Goal: Obtain resource: Download file/media

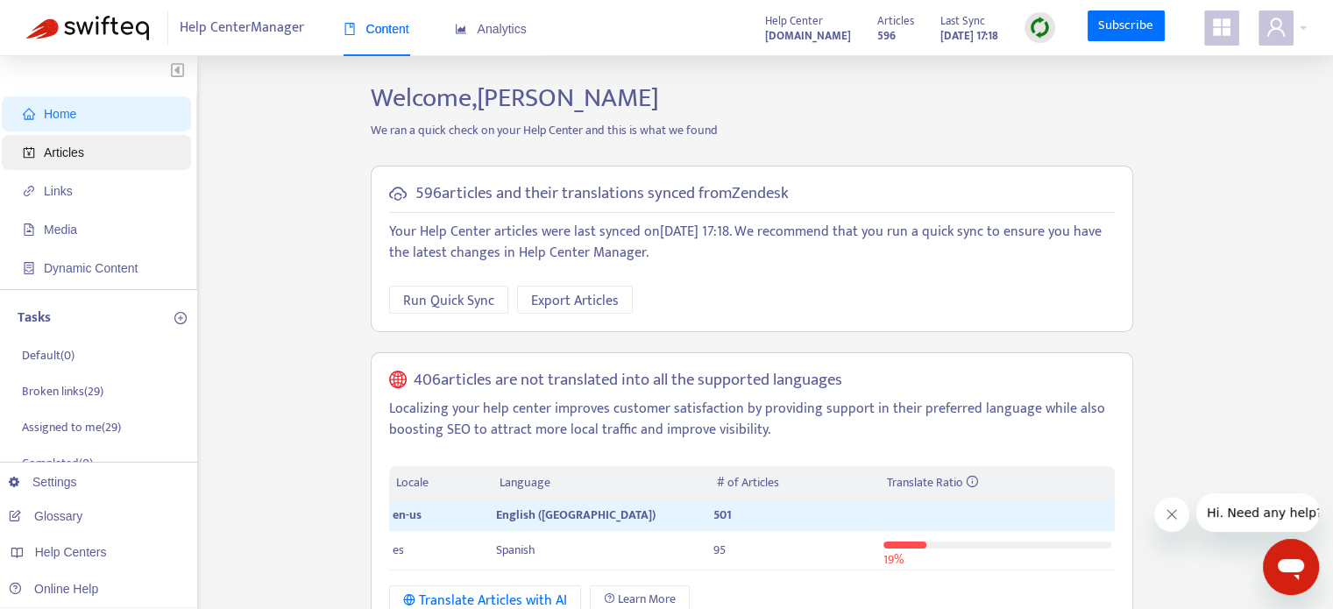
click at [48, 143] on span "Articles" at bounding box center [100, 152] width 154 height 35
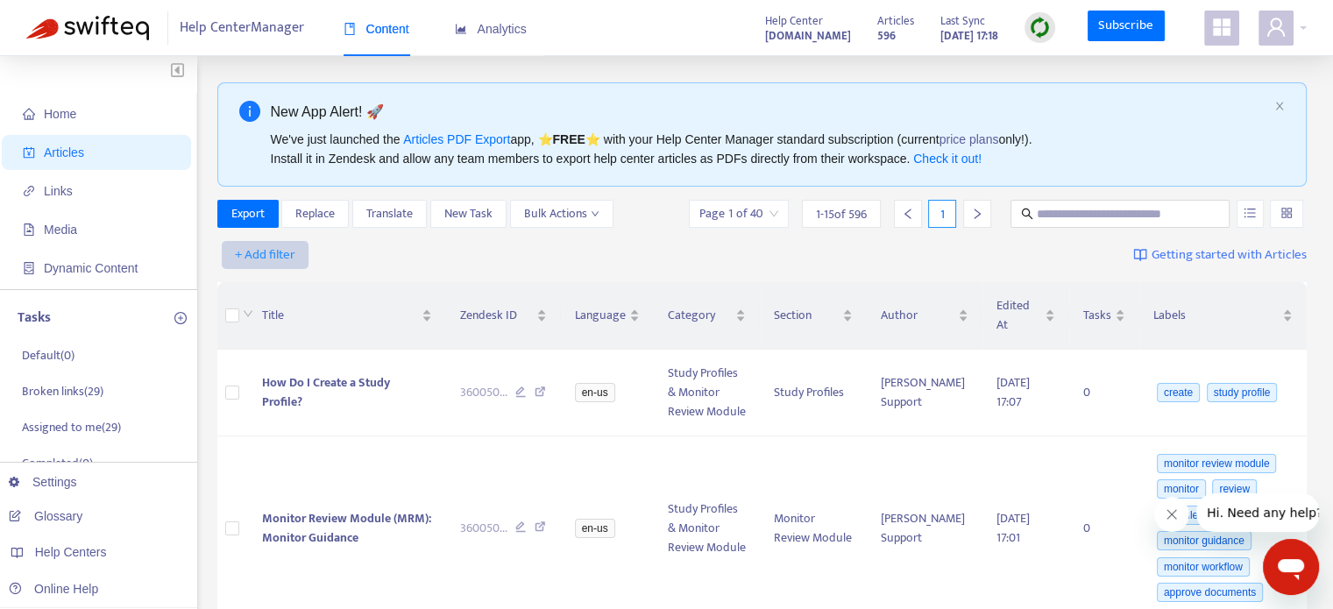
click at [244, 250] on span "+ Add filter" at bounding box center [265, 254] width 60 height 21
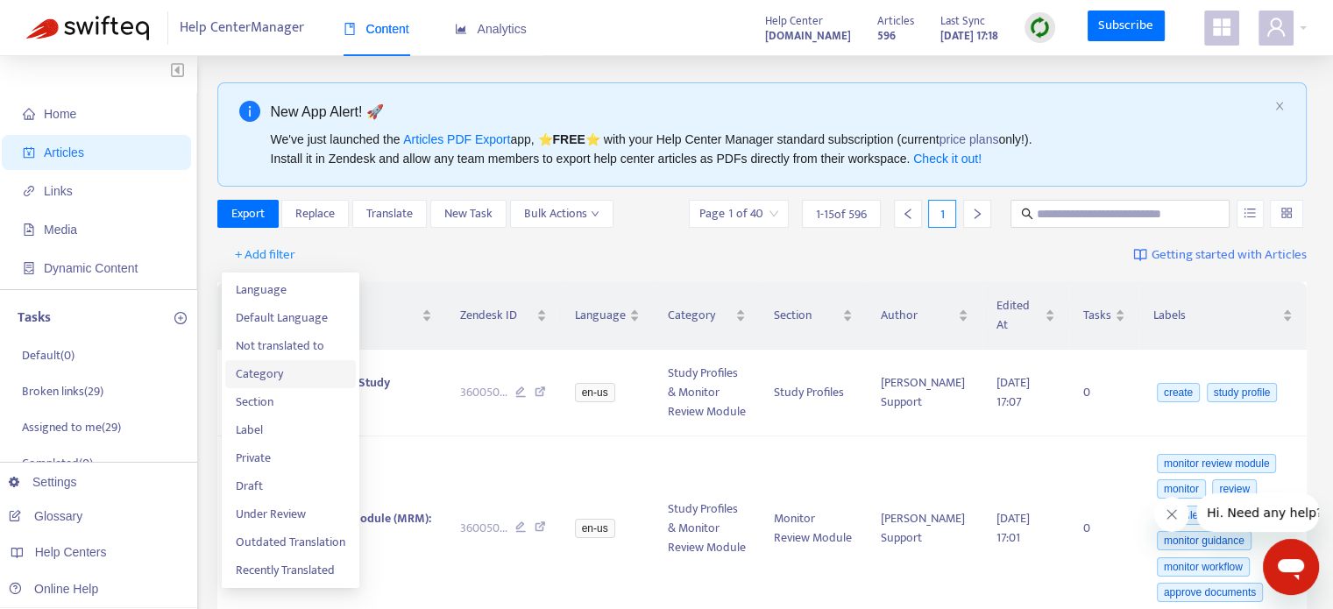
click at [299, 379] on span "Category" at bounding box center [291, 373] width 110 height 19
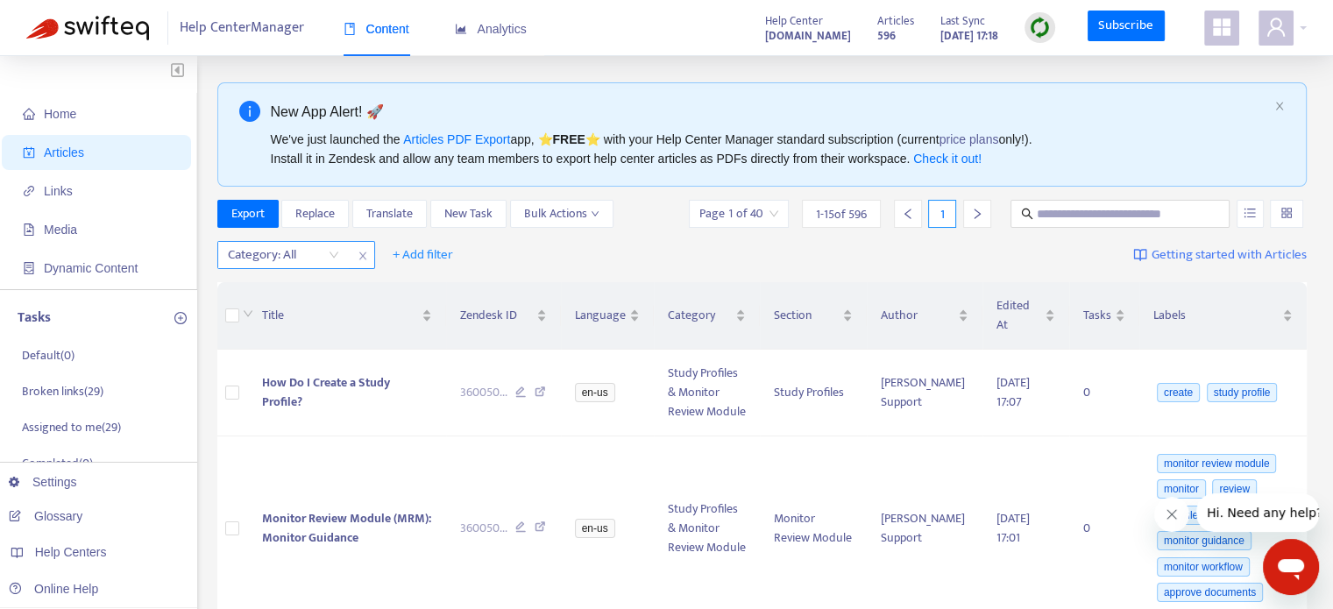
click at [332, 246] on div "Category: All" at bounding box center [283, 255] width 131 height 26
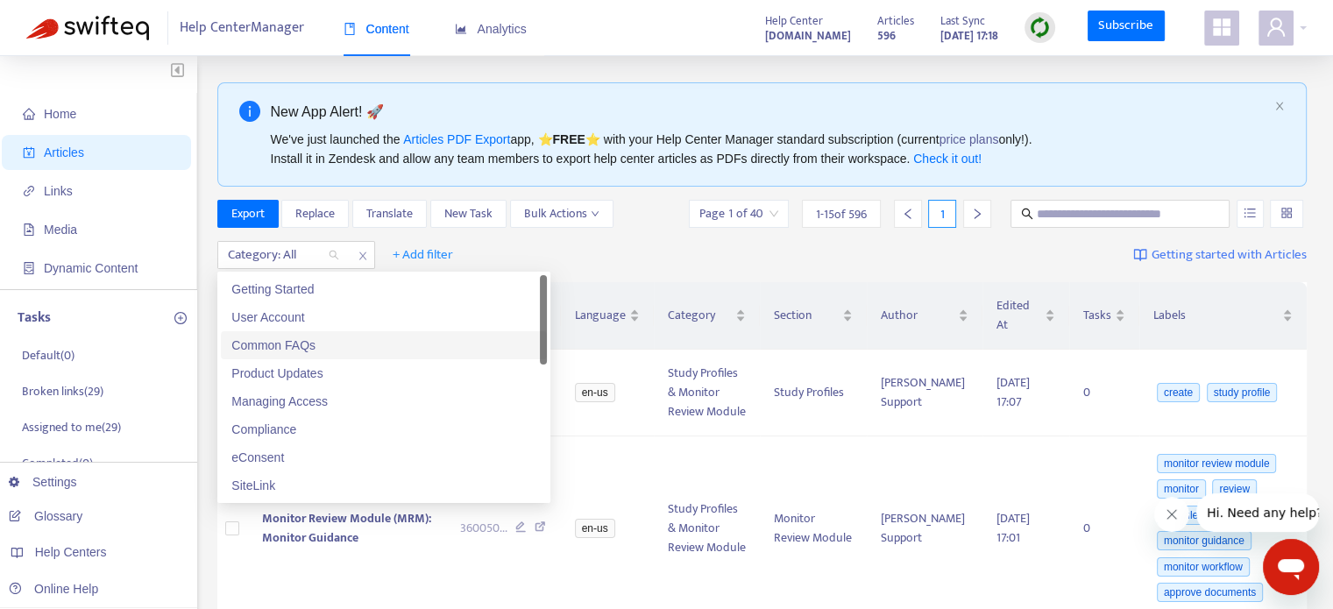
scroll to position [204, 0]
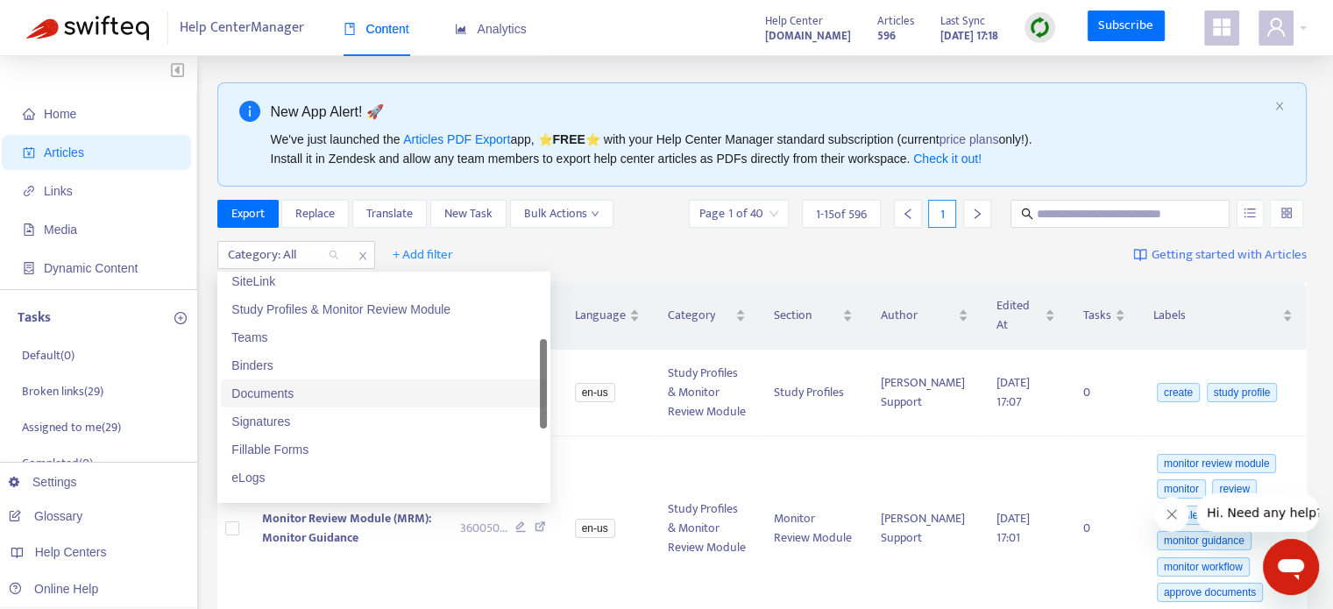
click at [263, 400] on div "Documents" at bounding box center [383, 393] width 305 height 19
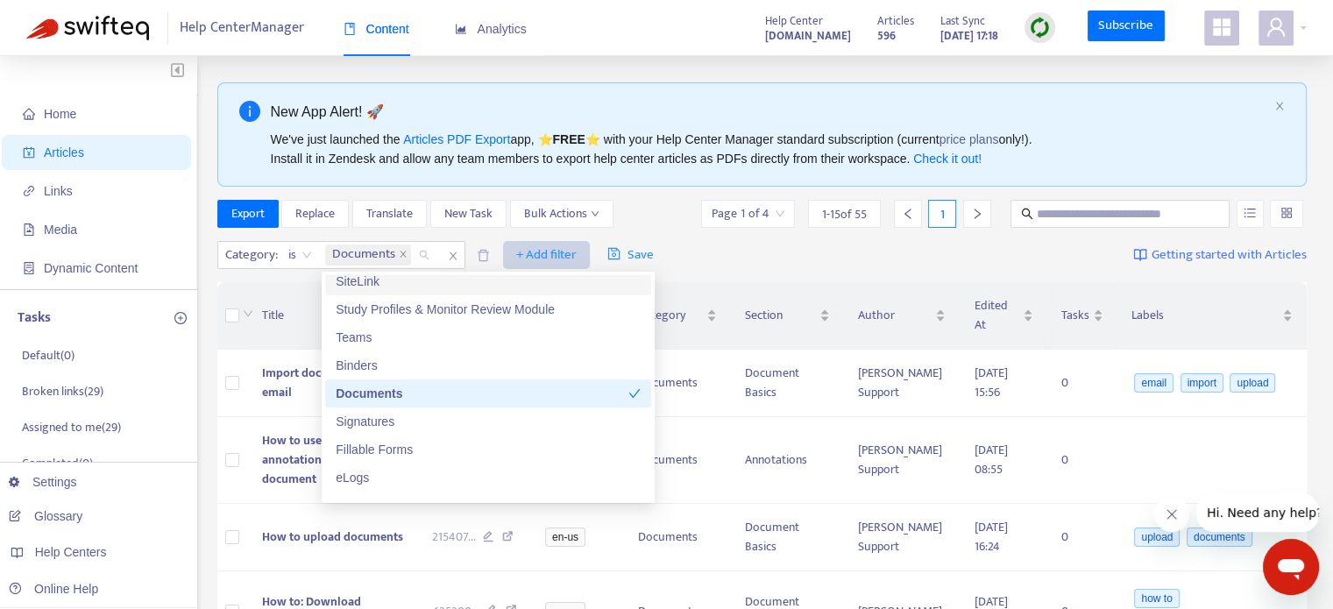
click at [540, 251] on span "+ Add filter" at bounding box center [546, 254] width 60 height 21
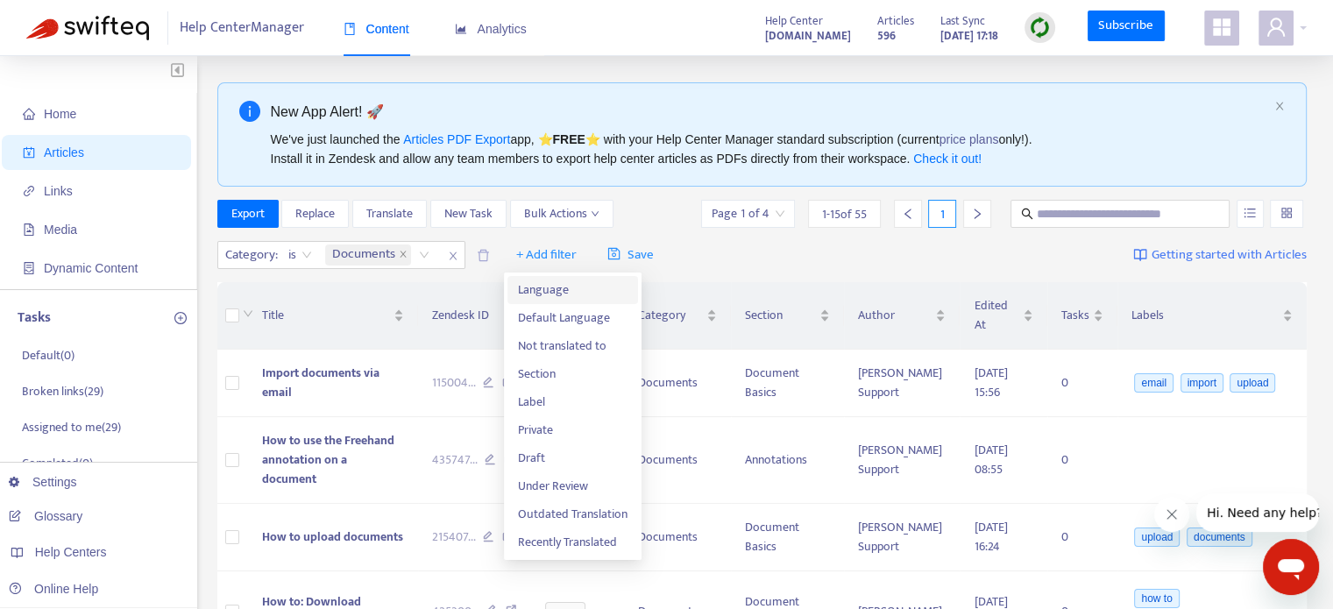
click at [554, 292] on span "Language" at bounding box center [573, 289] width 110 height 19
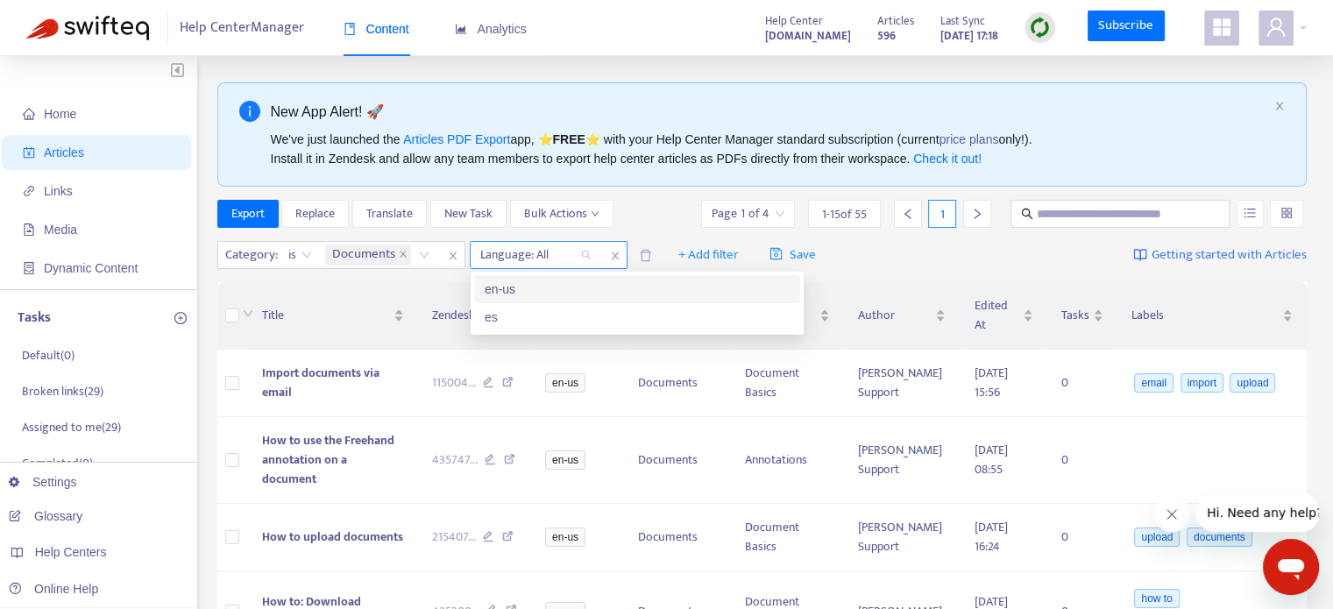
click at [560, 256] on div at bounding box center [527, 254] width 106 height 21
click at [555, 285] on div "en-us" at bounding box center [636, 288] width 305 height 19
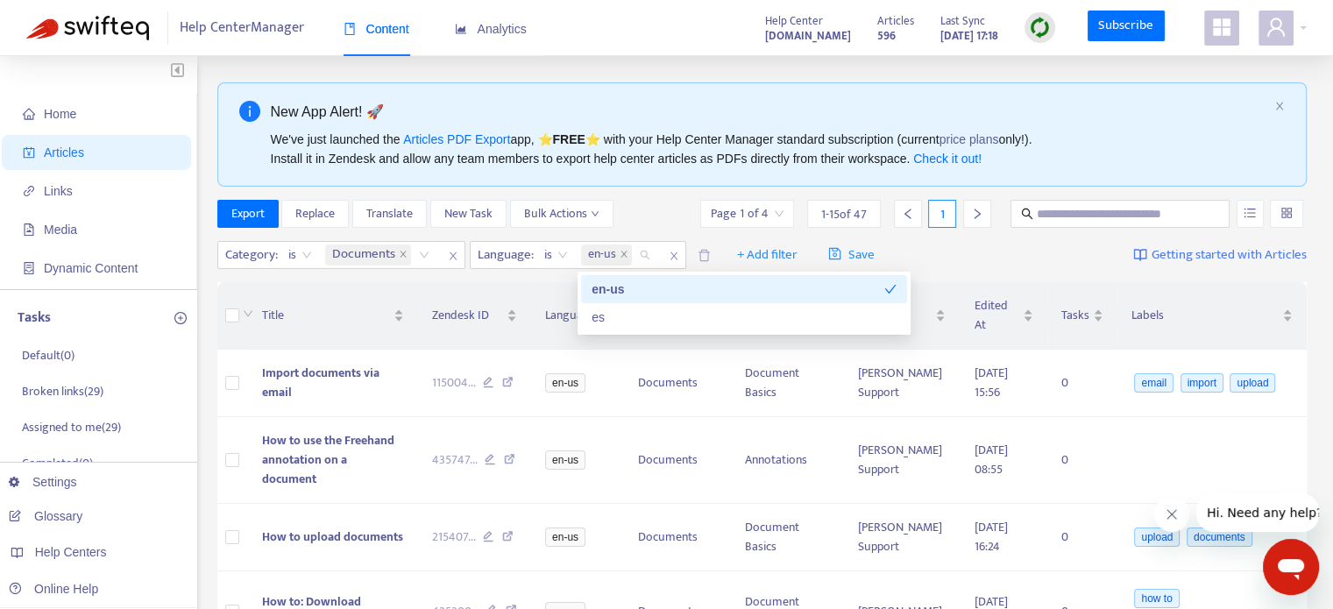
click at [937, 258] on div "Category : is Documents Language : is en-us + Add filter Save Getting started w…" at bounding box center [762, 255] width 1090 height 41
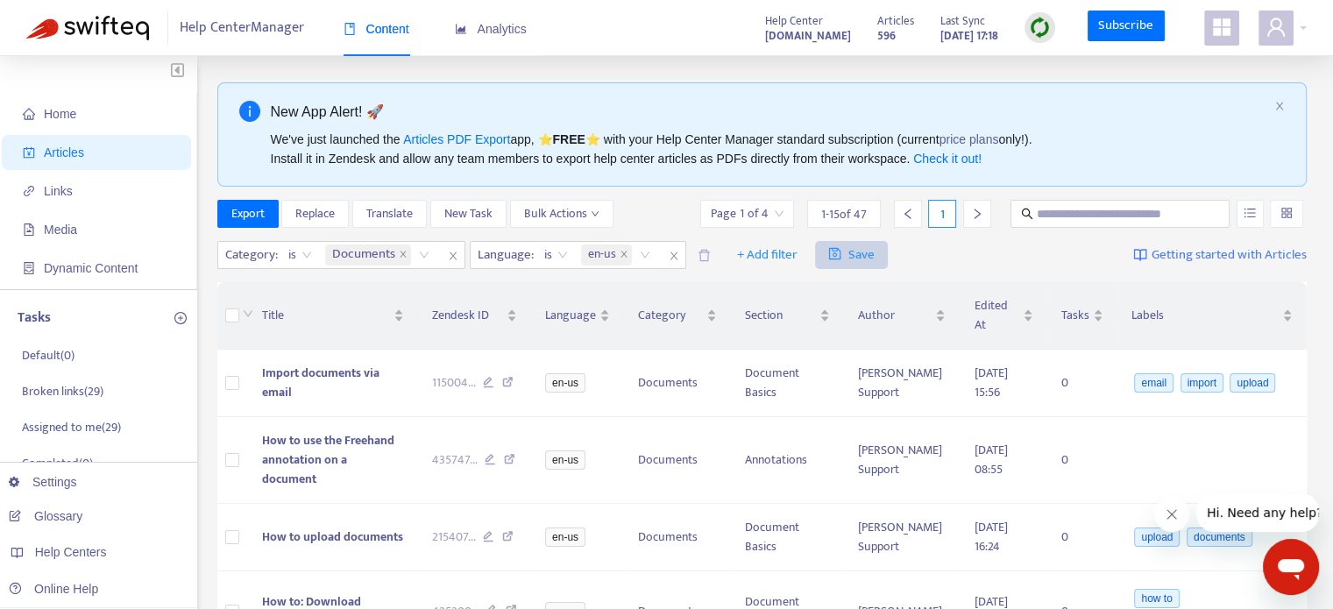
click at [867, 252] on span "Save" at bounding box center [851, 254] width 46 height 21
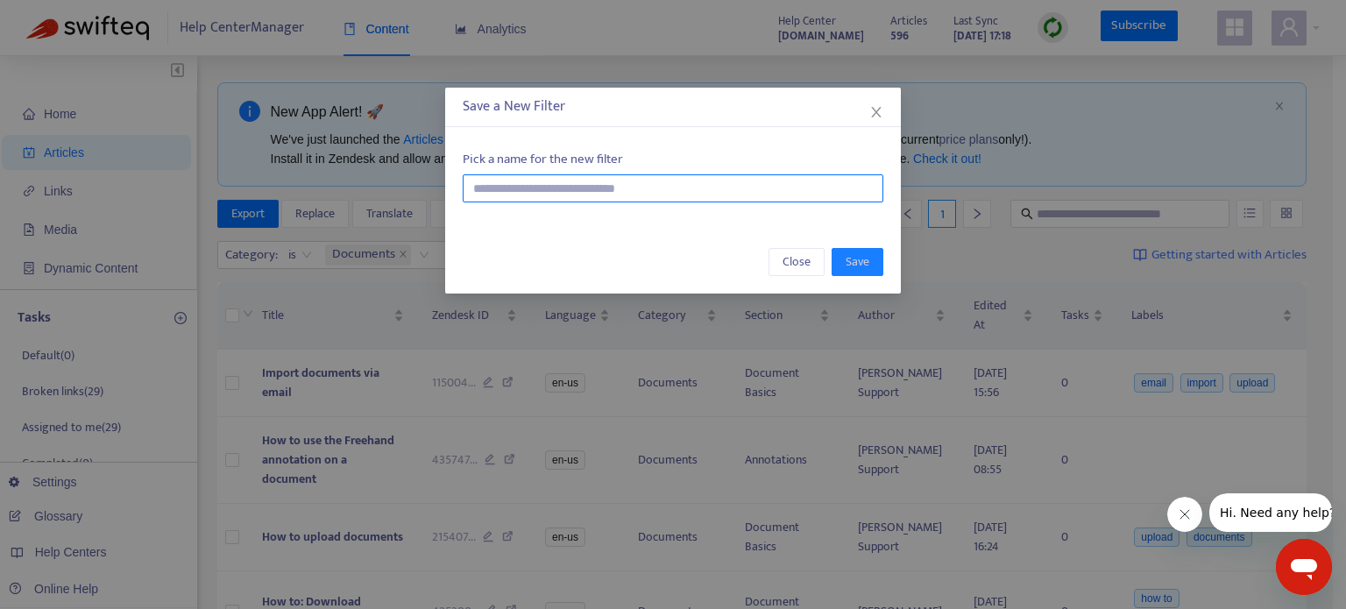
click at [778, 189] on input "text" at bounding box center [673, 188] width 421 height 28
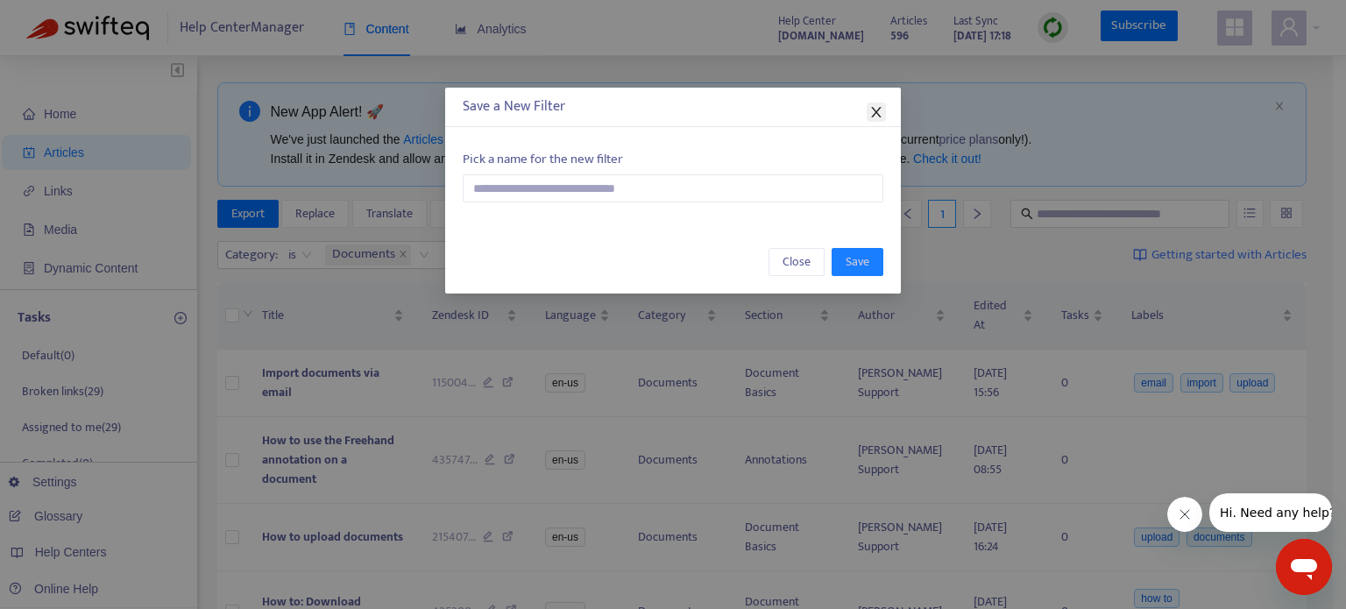
click at [877, 117] on icon "close" at bounding box center [876, 112] width 14 height 14
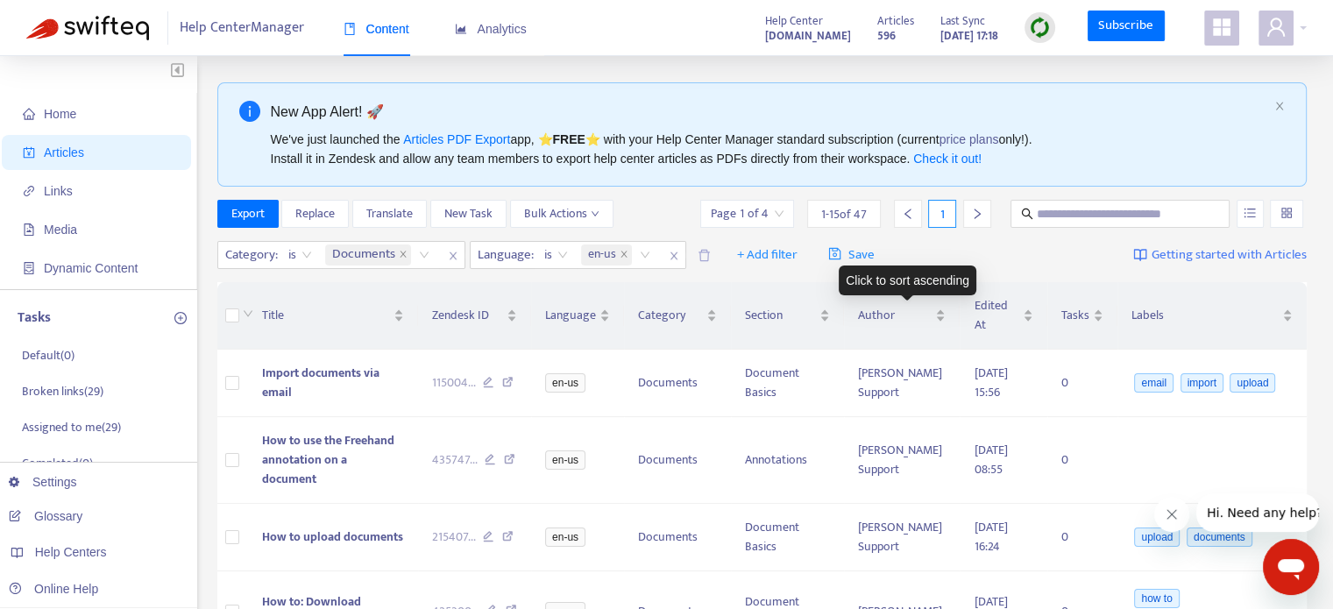
click at [926, 244] on div "Category : is Documents Language : is en-us + Add filter Save Getting started w…" at bounding box center [762, 255] width 1090 height 41
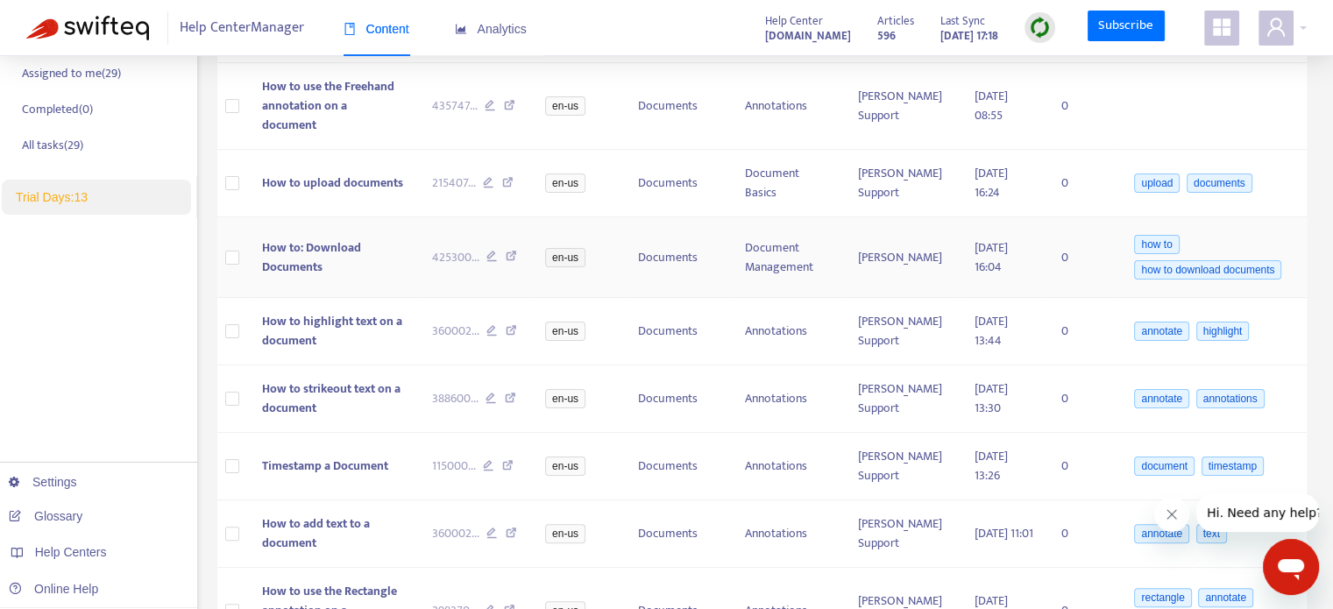
scroll to position [0, 0]
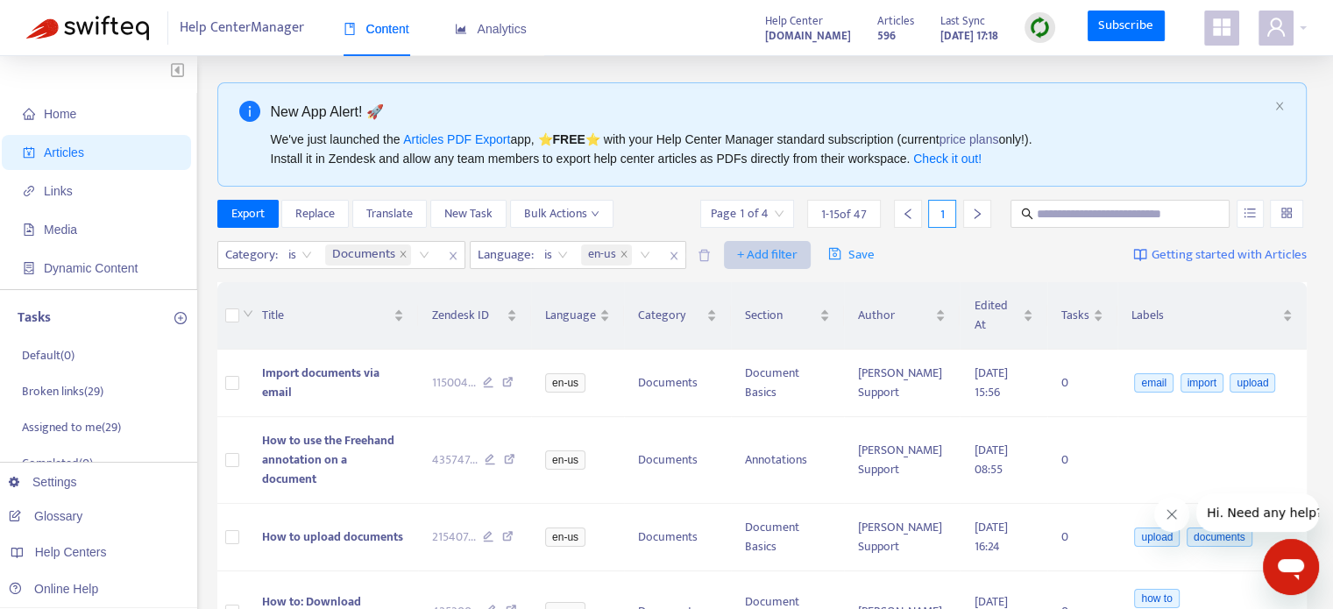
click at [739, 249] on span "+ Add filter" at bounding box center [767, 254] width 60 height 21
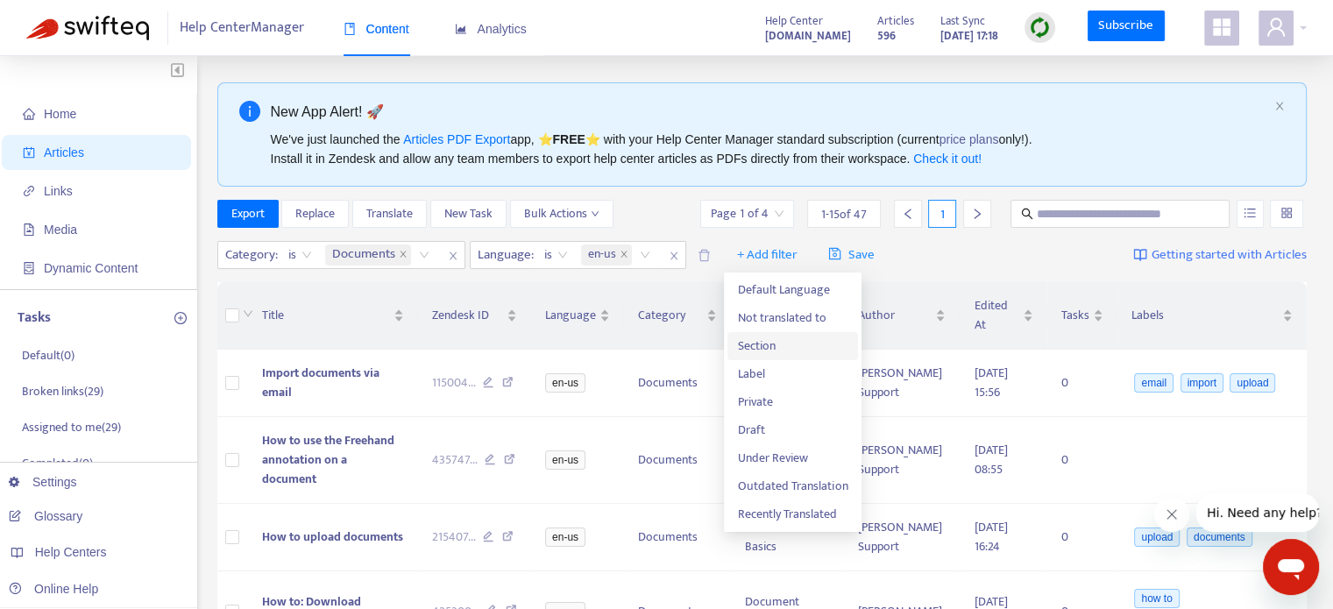
click at [803, 343] on span "Section" at bounding box center [793, 345] width 110 height 19
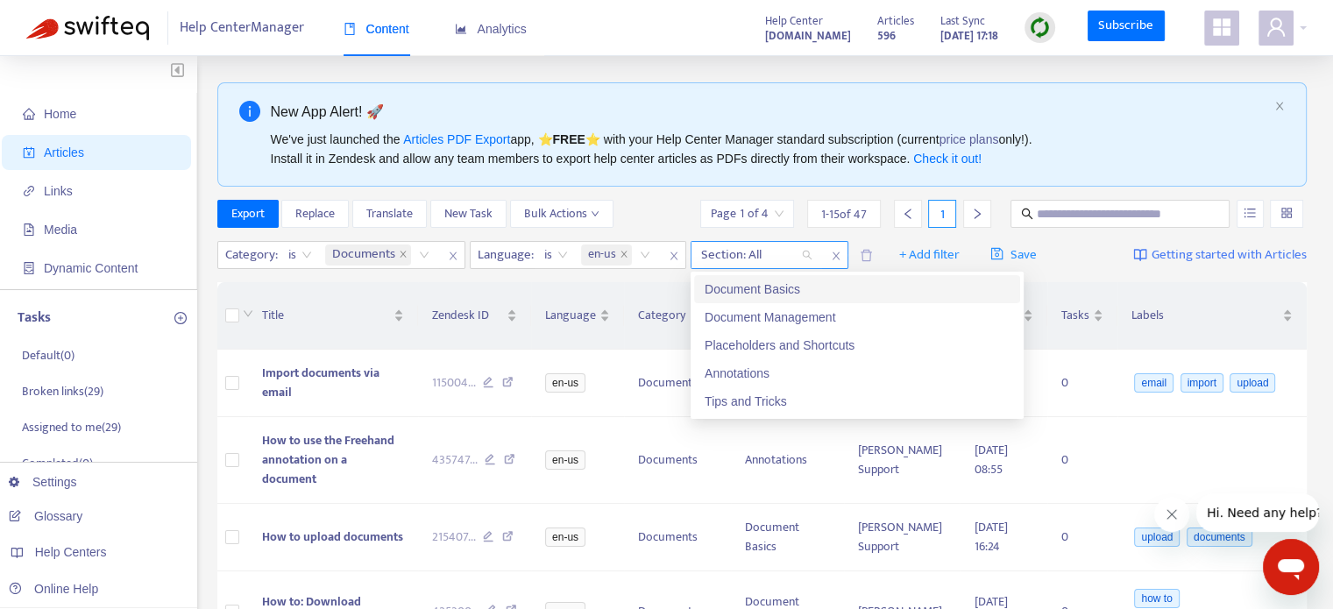
click at [770, 247] on div at bounding box center [748, 254] width 106 height 21
click at [766, 292] on div "Document Basics" at bounding box center [856, 288] width 305 height 19
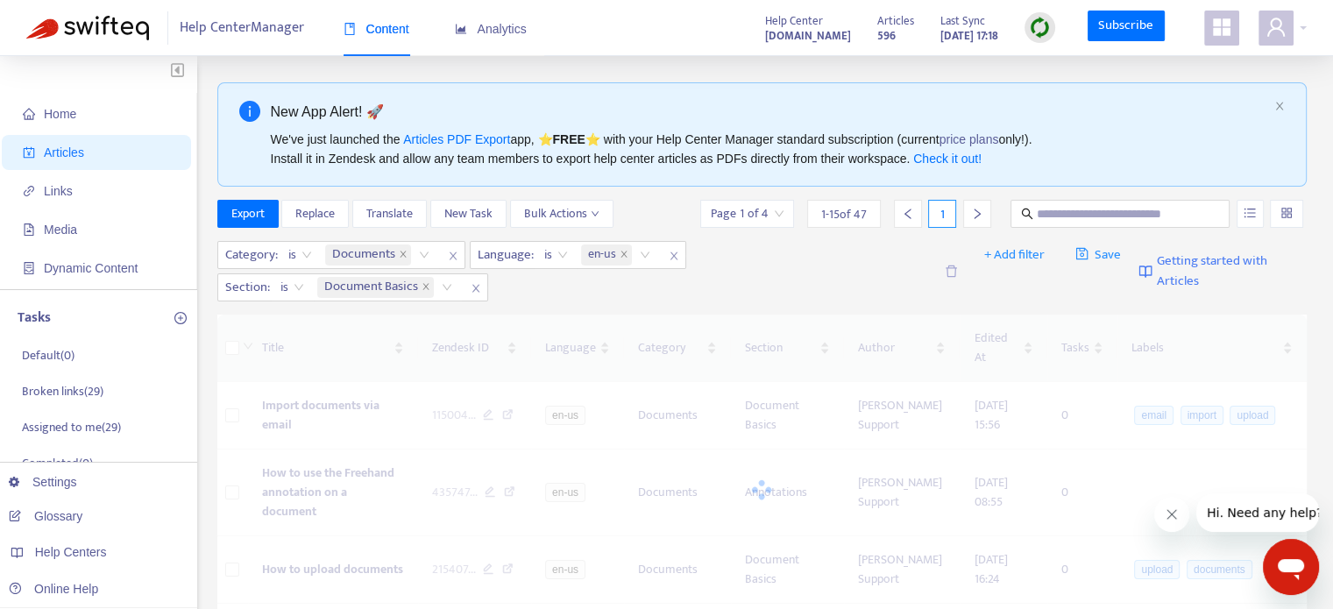
click at [832, 283] on div "Category : is Documents Language : is en-us Section : is Document Basics" at bounding box center [574, 271] width 715 height 60
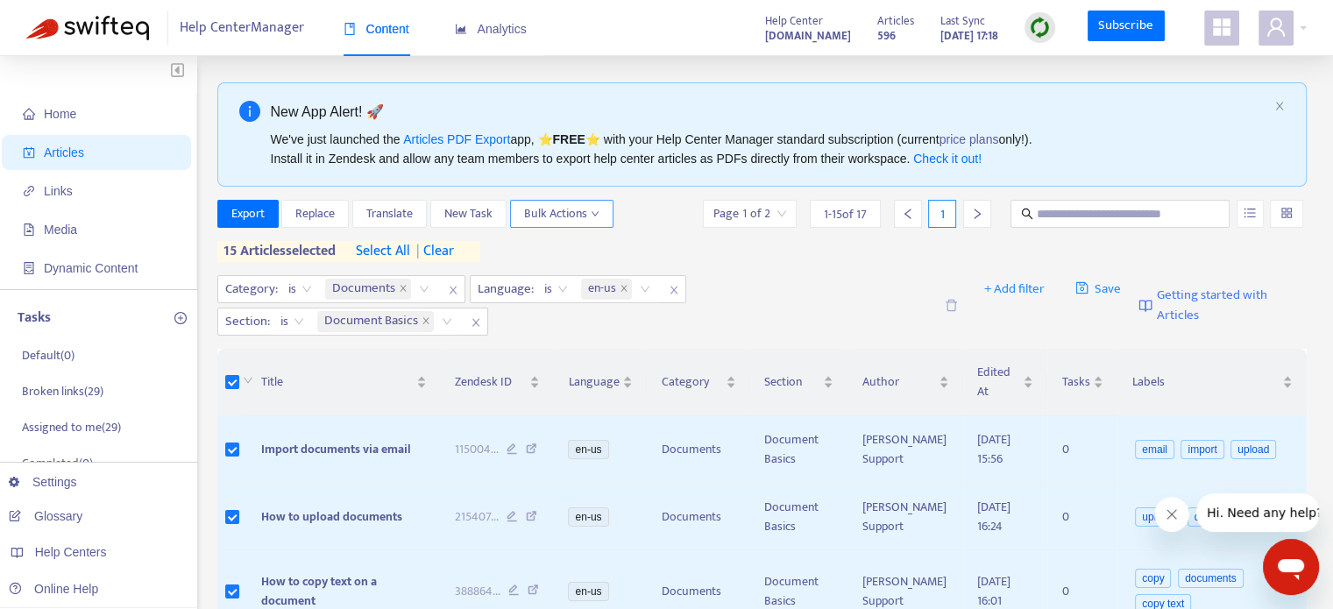
click at [555, 218] on span "Bulk Actions" at bounding box center [561, 213] width 75 height 19
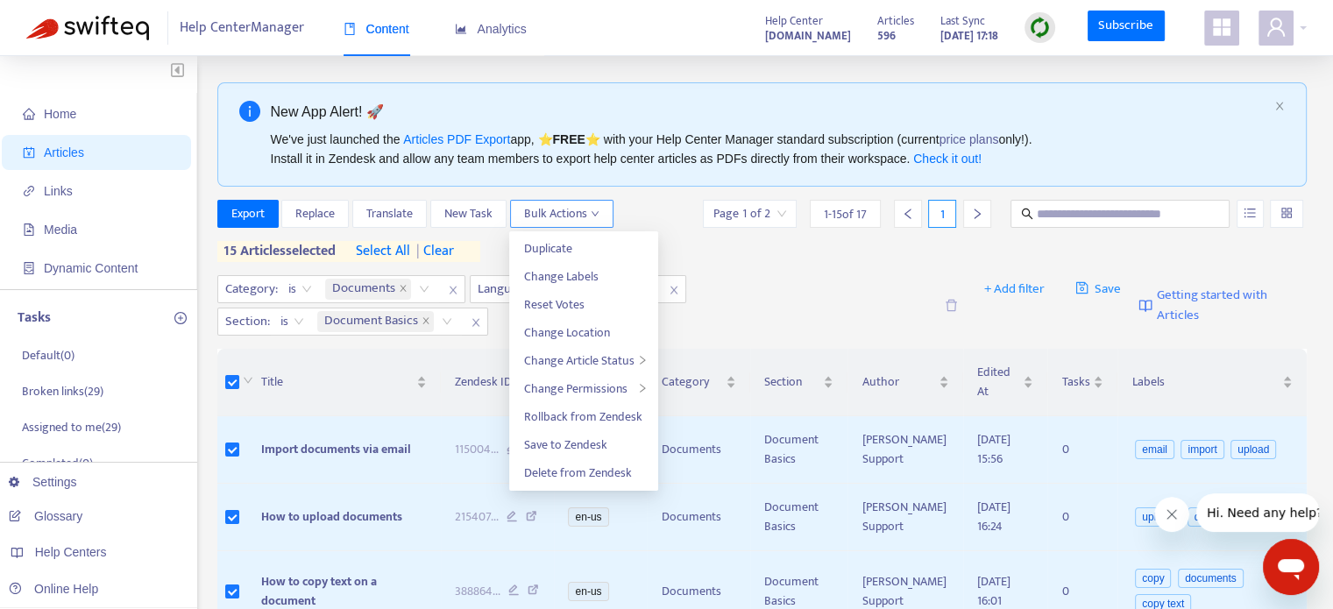
click at [606, 215] on button "Bulk Actions" at bounding box center [561, 214] width 103 height 28
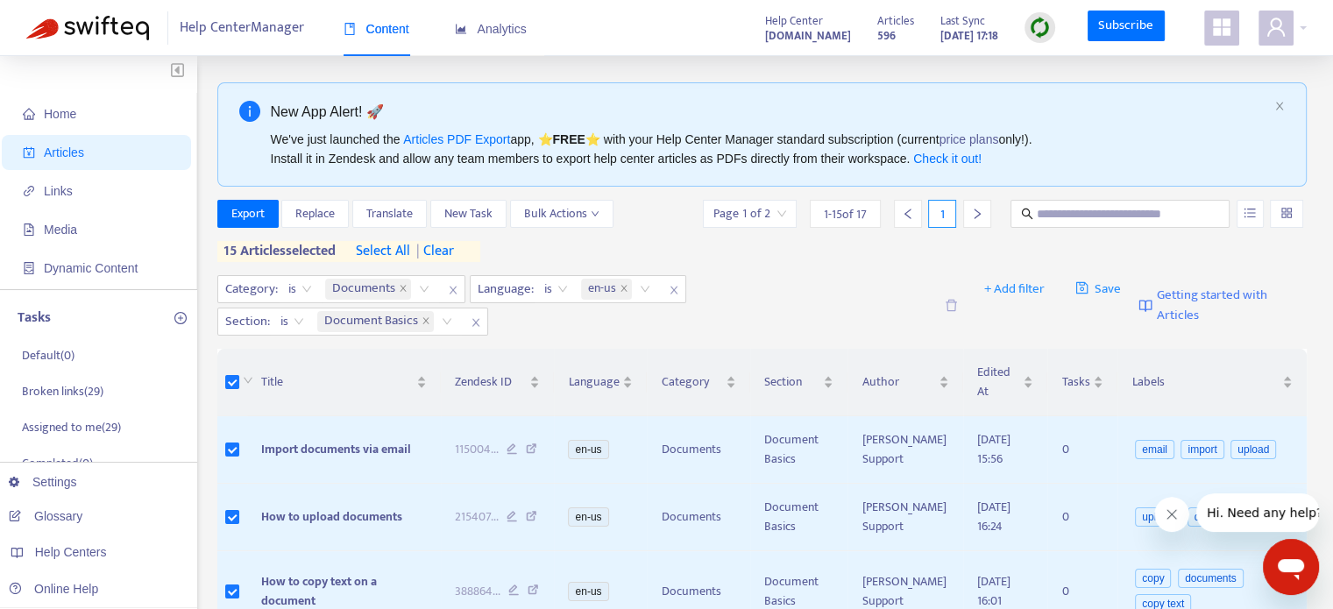
click at [239, 377] on div at bounding box center [246, 381] width 14 height 19
click at [266, 218] on button "Export" at bounding box center [247, 214] width 61 height 28
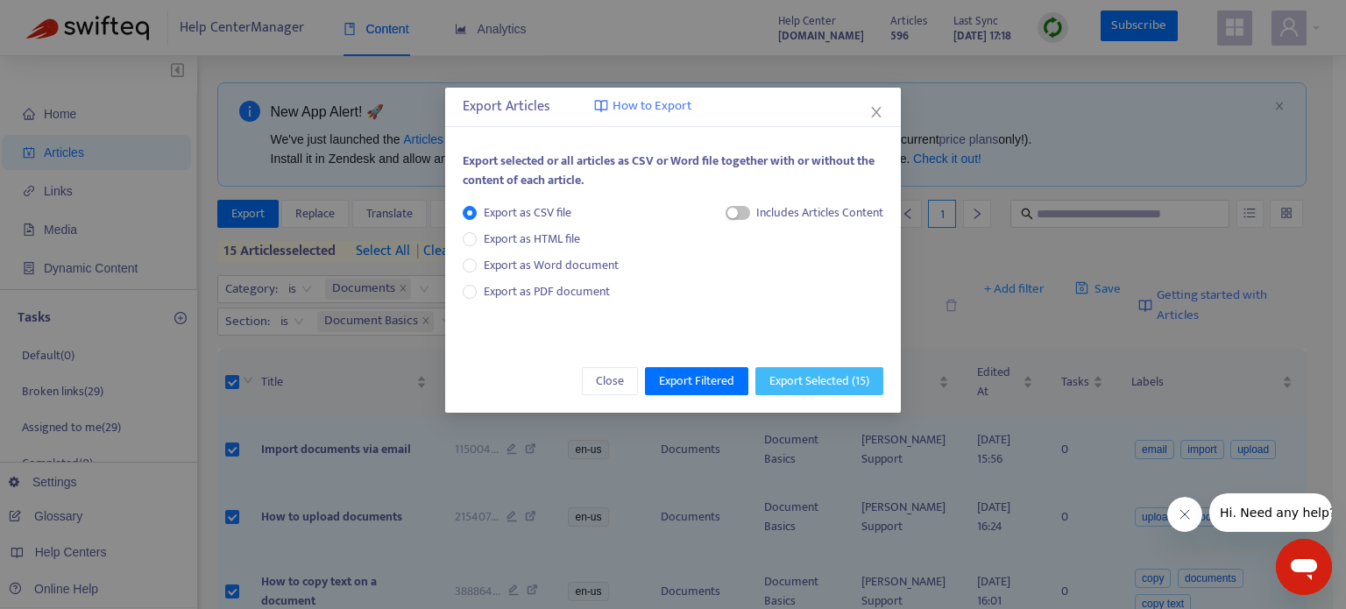
click at [829, 381] on span "Export Selected ( 15 )" at bounding box center [819, 380] width 100 height 19
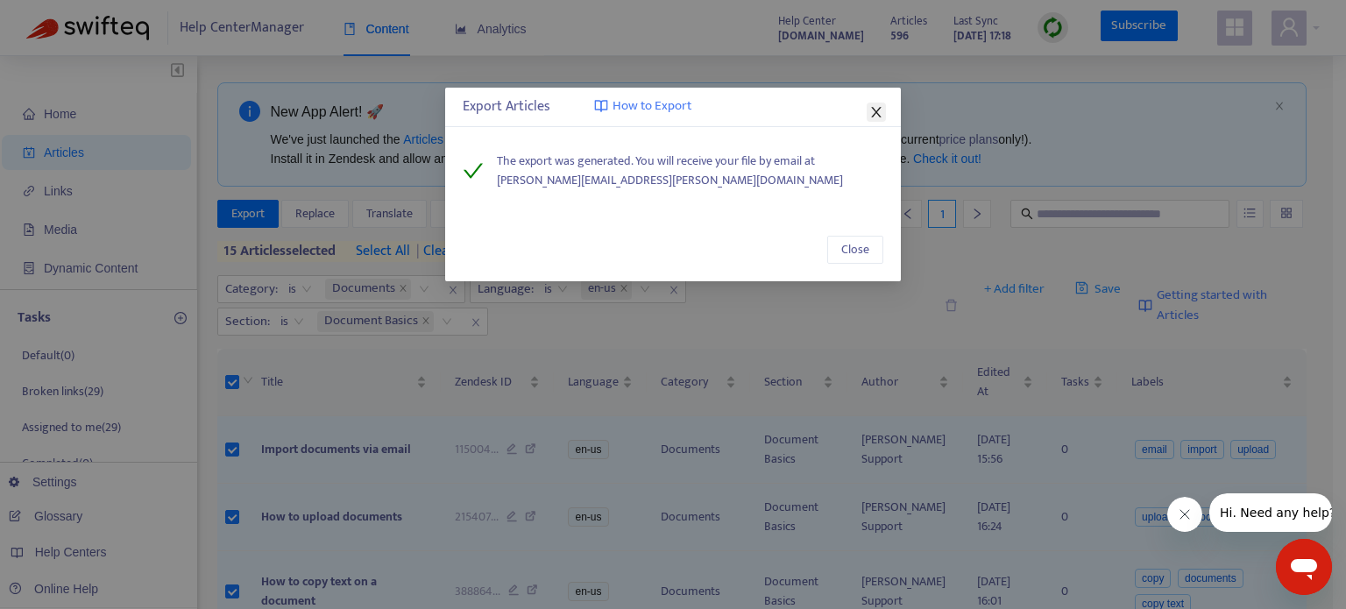
click at [877, 114] on icon "close" at bounding box center [876, 112] width 10 height 11
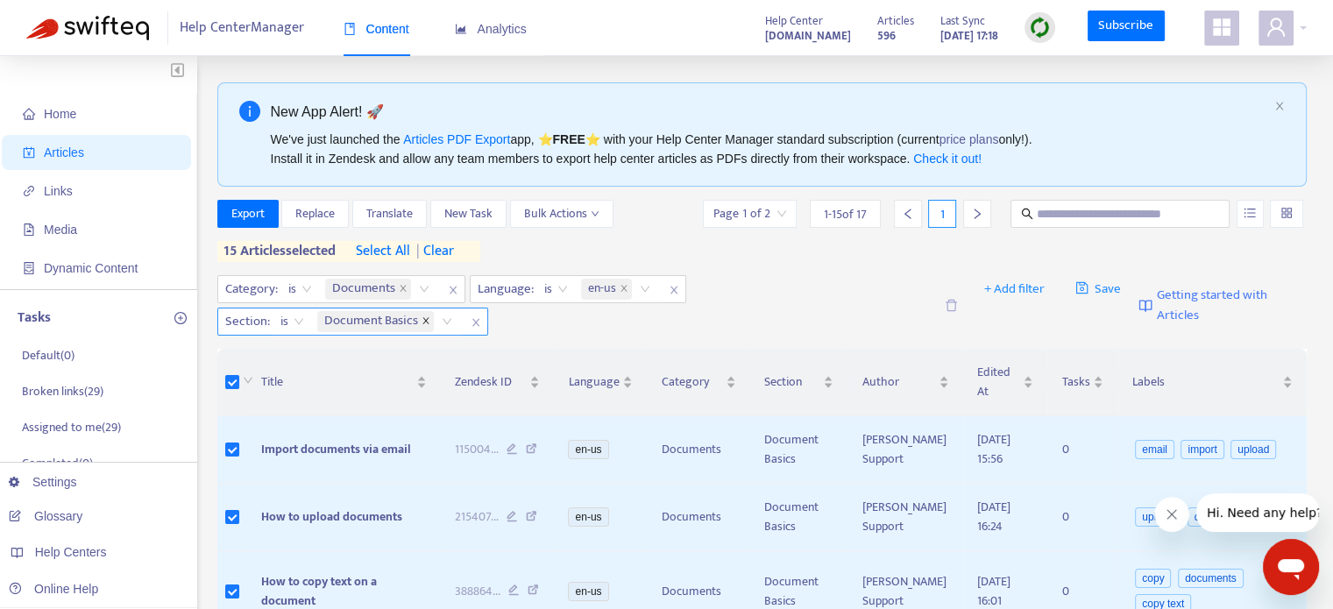
click at [422, 318] on icon "close" at bounding box center [425, 320] width 9 height 9
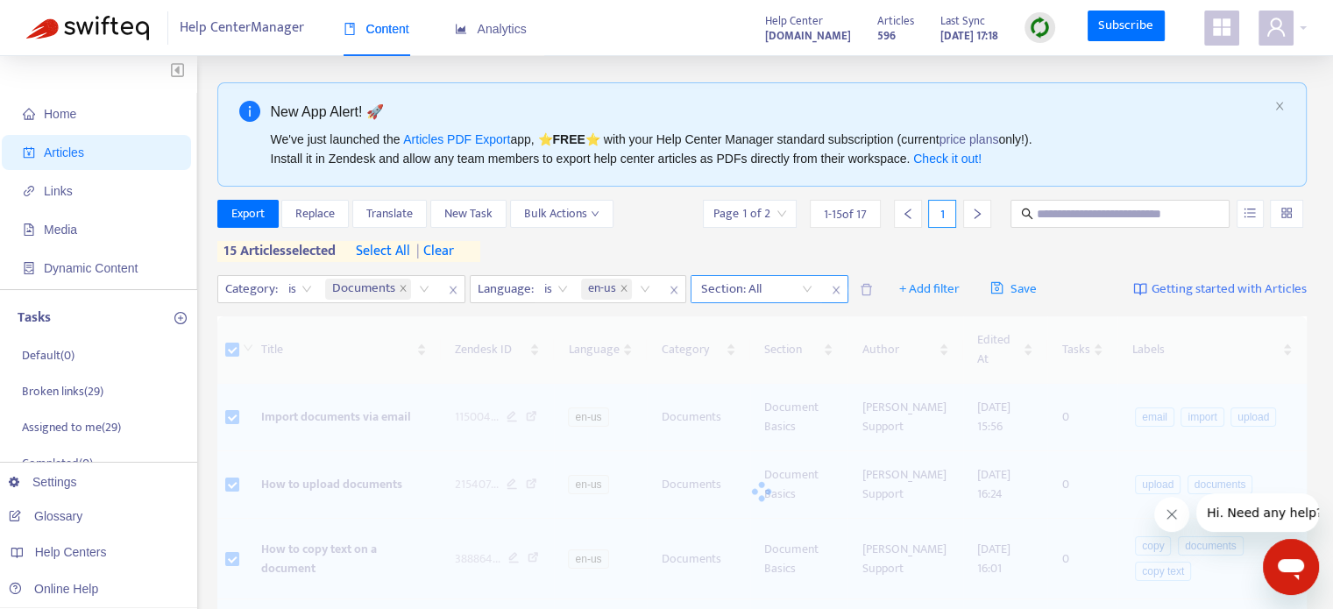
click at [739, 290] on div at bounding box center [748, 289] width 106 height 21
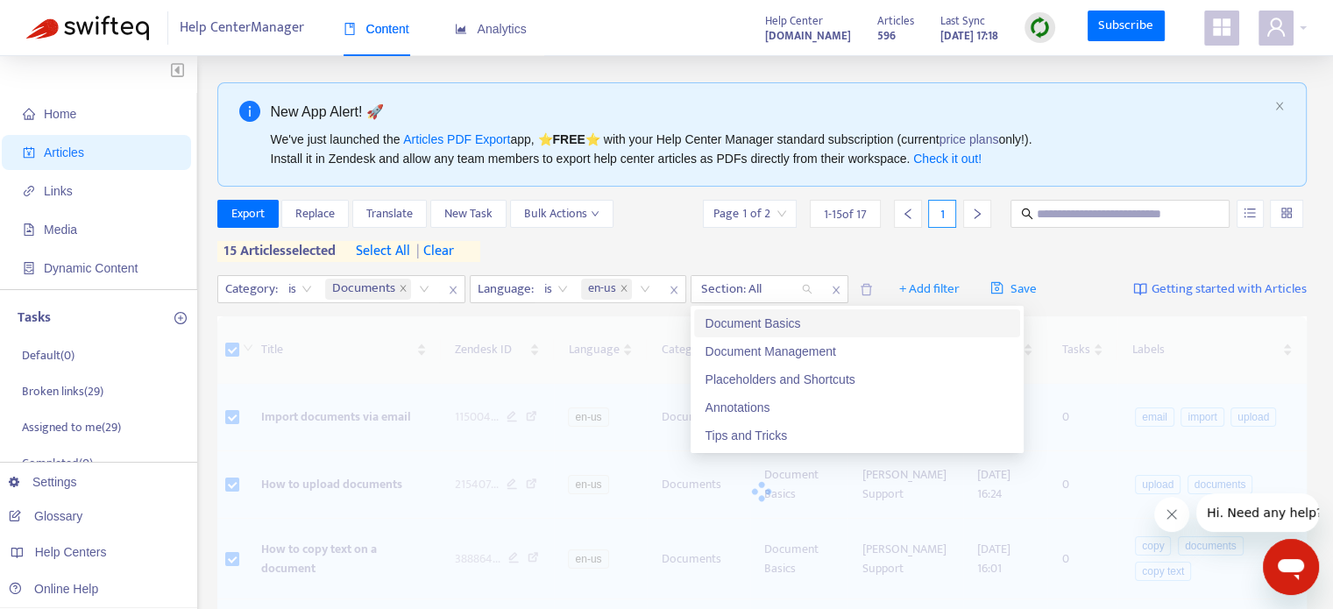
click at [722, 264] on div "Export Replace Translate New Task Bulk Actions Page 1 of 2 1 - 15 of 17 1 15 ar…" at bounding box center [762, 234] width 1090 height 69
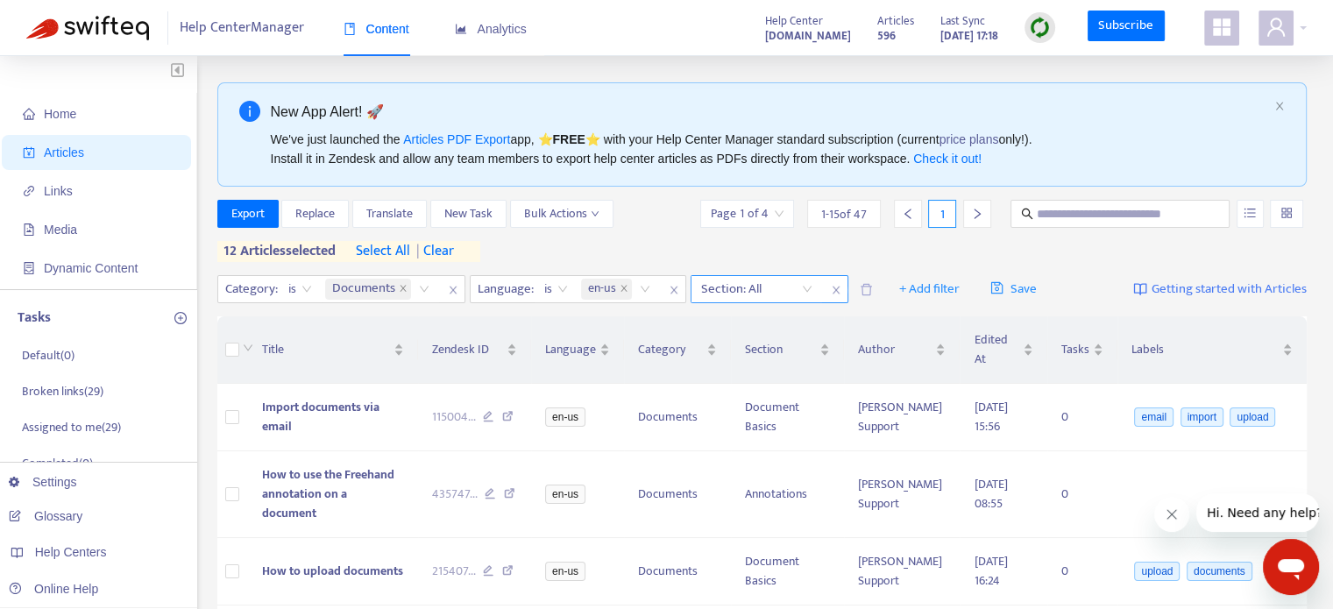
click at [768, 295] on div at bounding box center [748, 289] width 106 height 21
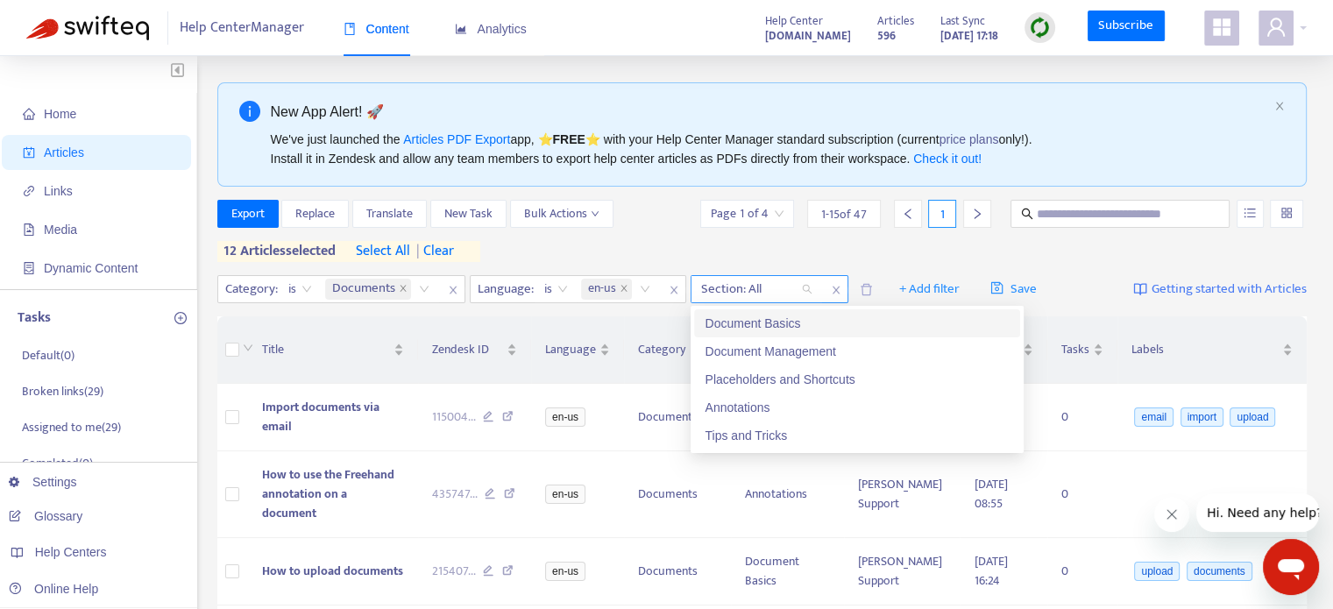
click at [768, 295] on div at bounding box center [748, 289] width 106 height 21
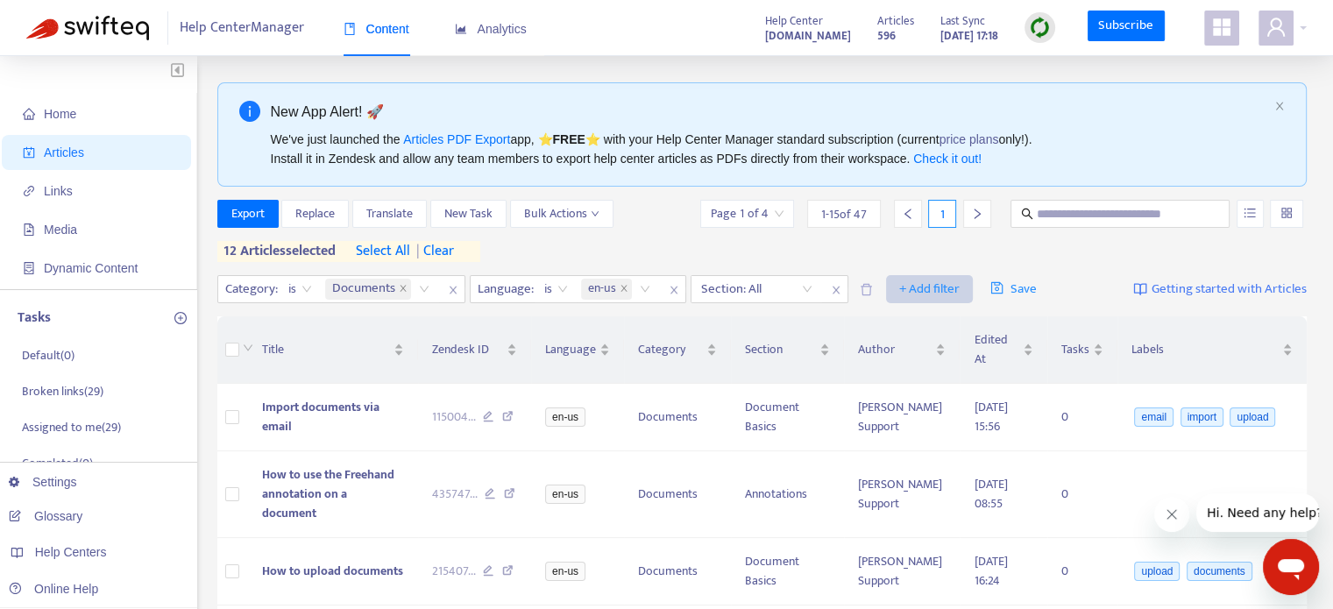
click at [923, 293] on span "+ Add filter" at bounding box center [929, 289] width 60 height 21
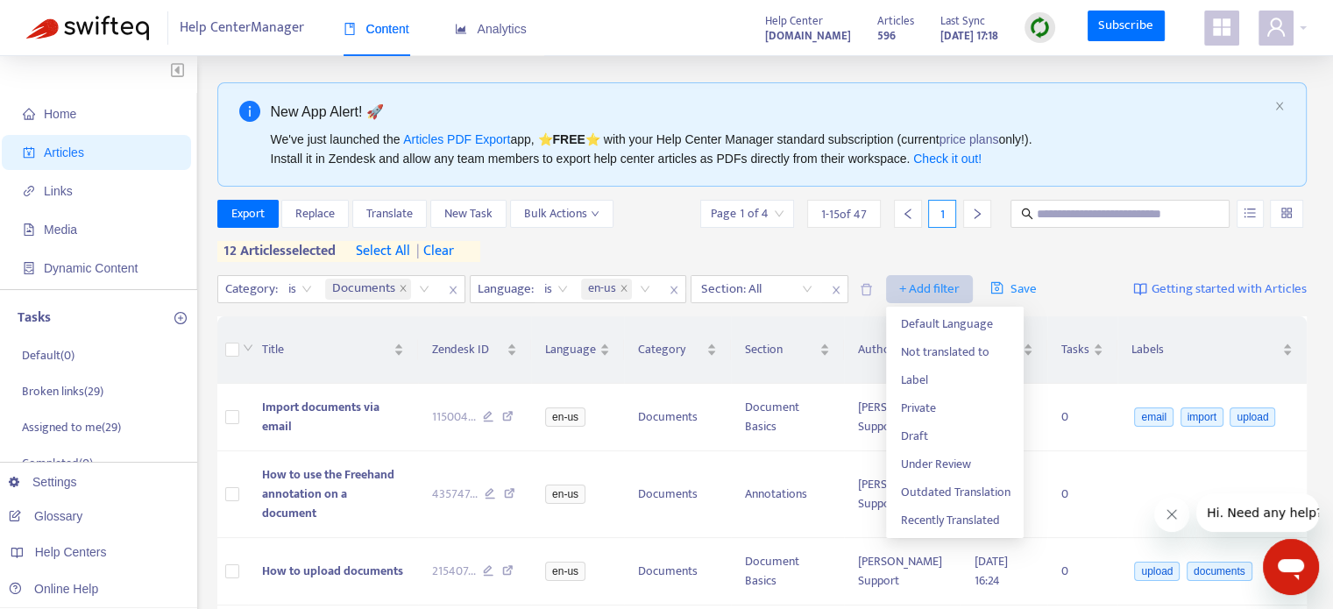
click at [923, 293] on span "+ Add filter" at bounding box center [929, 289] width 60 height 21
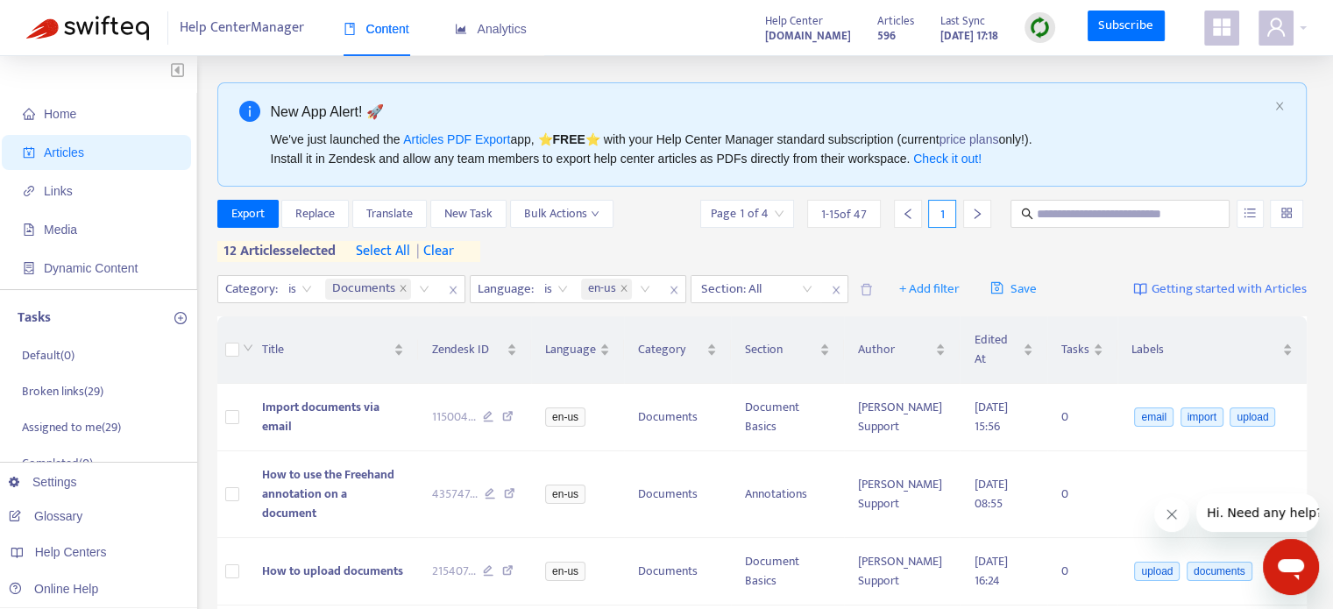
click at [969, 246] on div "Export Replace Translate New Task Bulk Actions Page 1 of 4 1 - 15 of 47 1 12 ar…" at bounding box center [762, 231] width 1090 height 62
click at [454, 252] on span "| clear" at bounding box center [432, 251] width 44 height 21
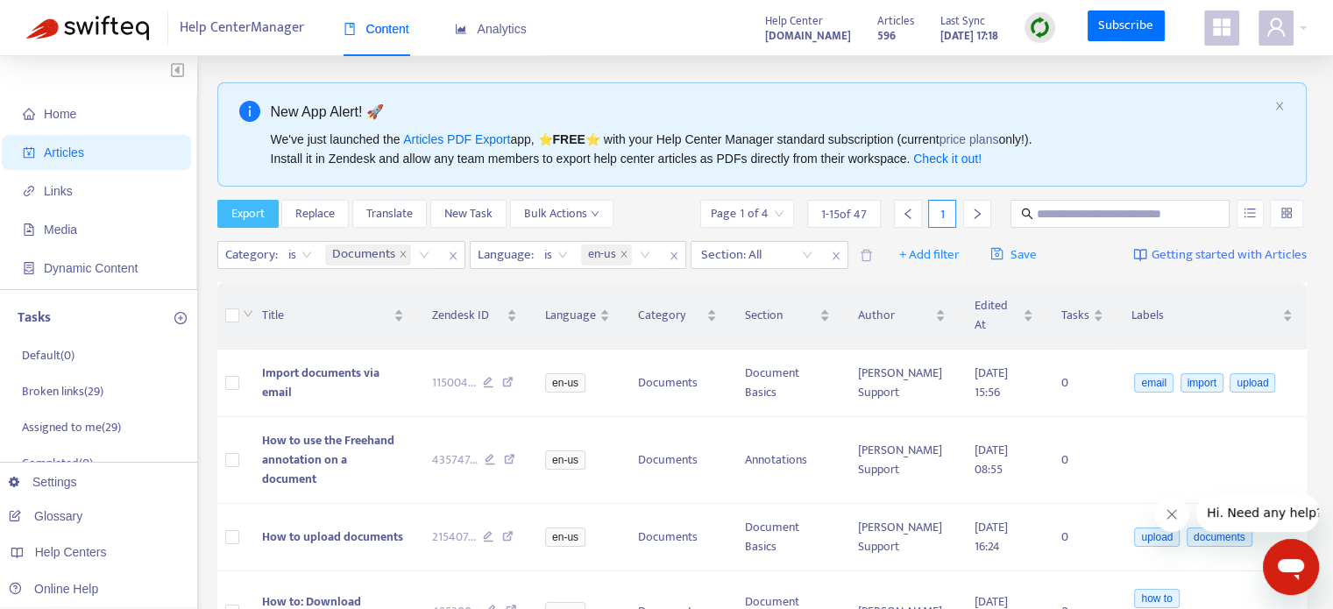
click at [249, 213] on span "Export" at bounding box center [247, 213] width 33 height 19
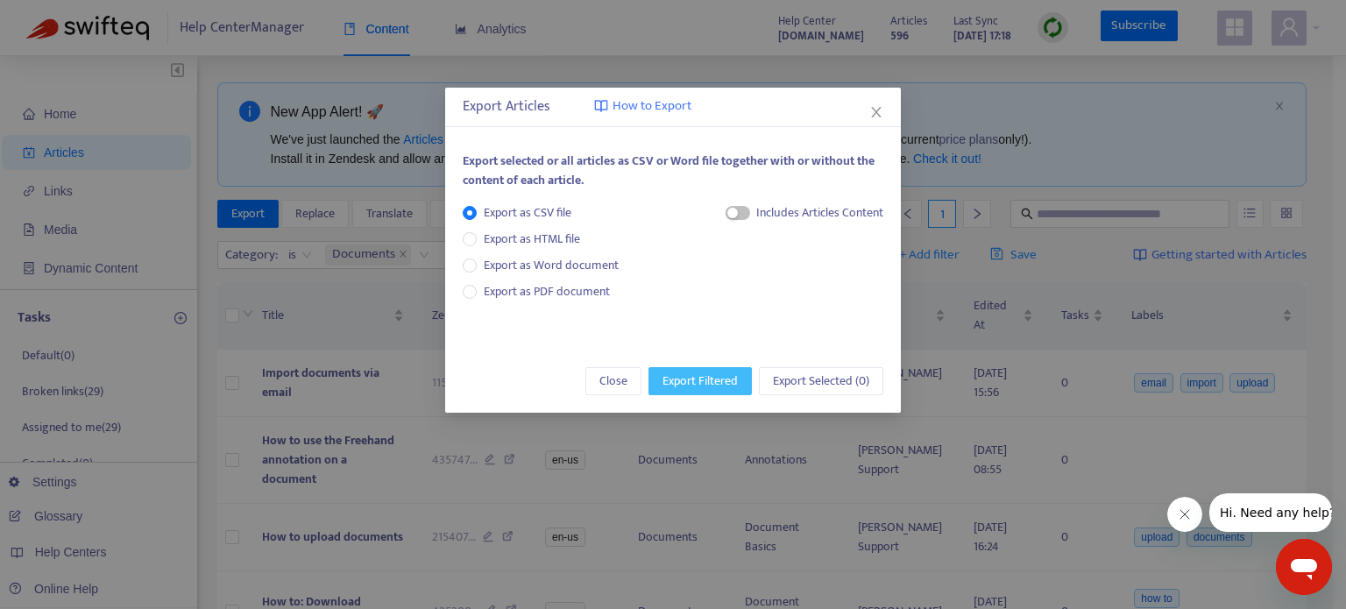
click at [701, 377] on span "Export Filtered" at bounding box center [699, 380] width 75 height 19
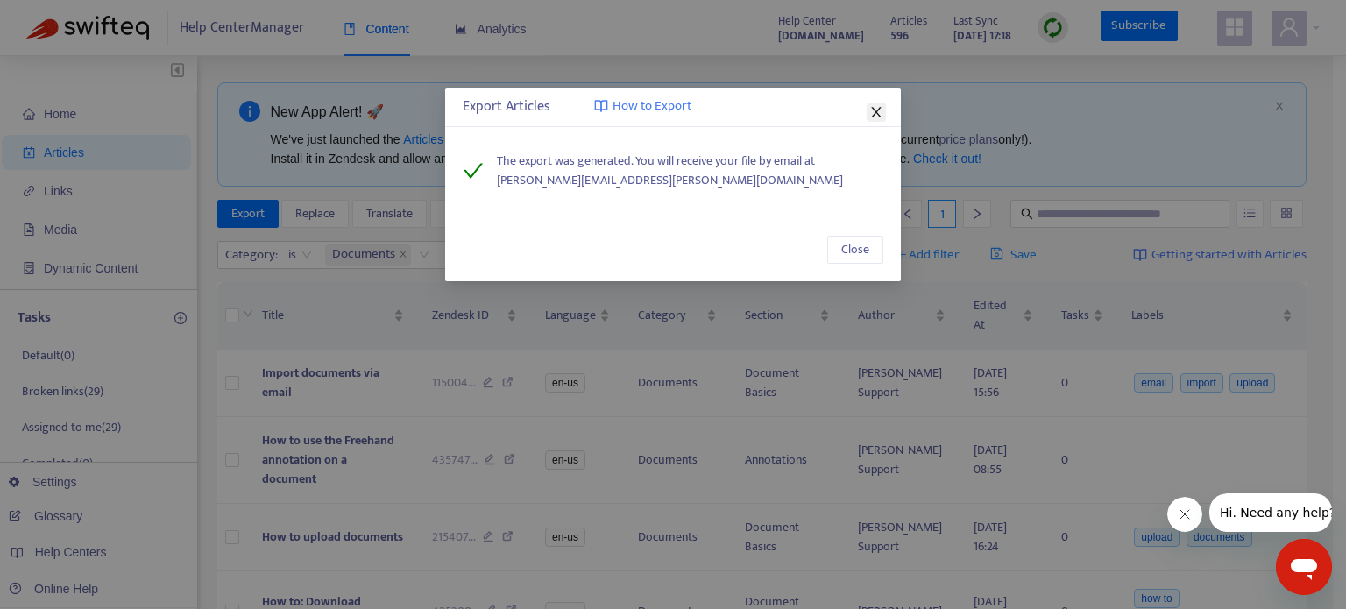
click at [880, 111] on icon "close" at bounding box center [876, 112] width 14 height 14
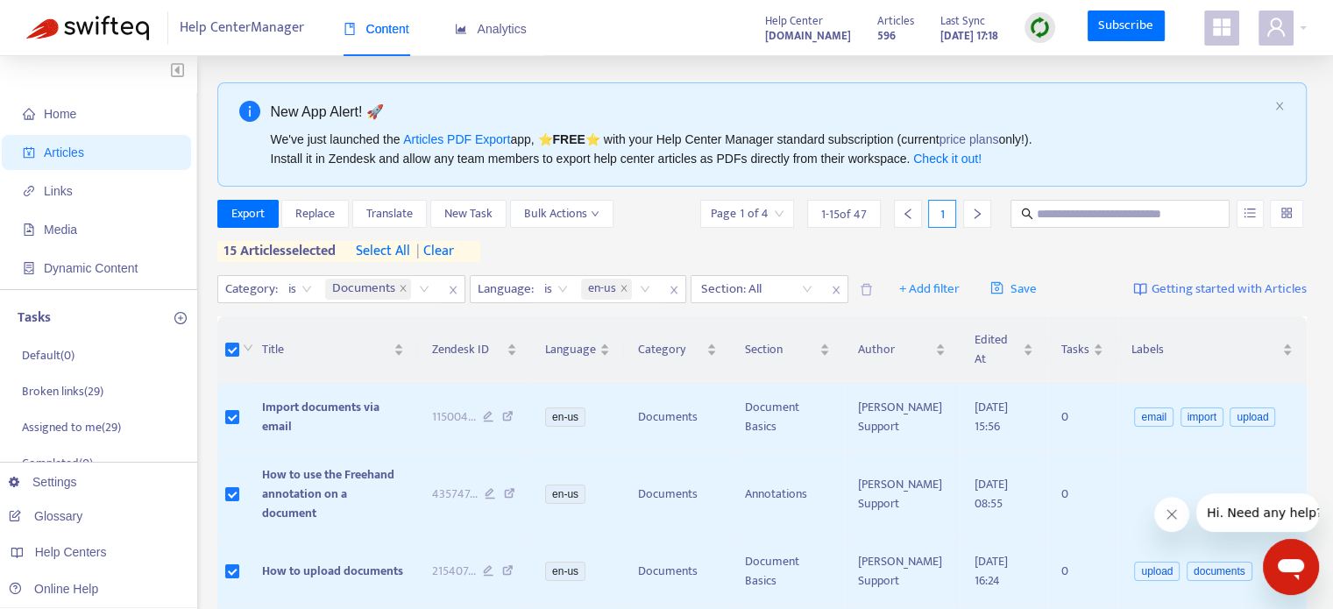
click at [399, 251] on span "select all" at bounding box center [383, 251] width 54 height 21
click at [260, 218] on span "Export" at bounding box center [247, 213] width 33 height 19
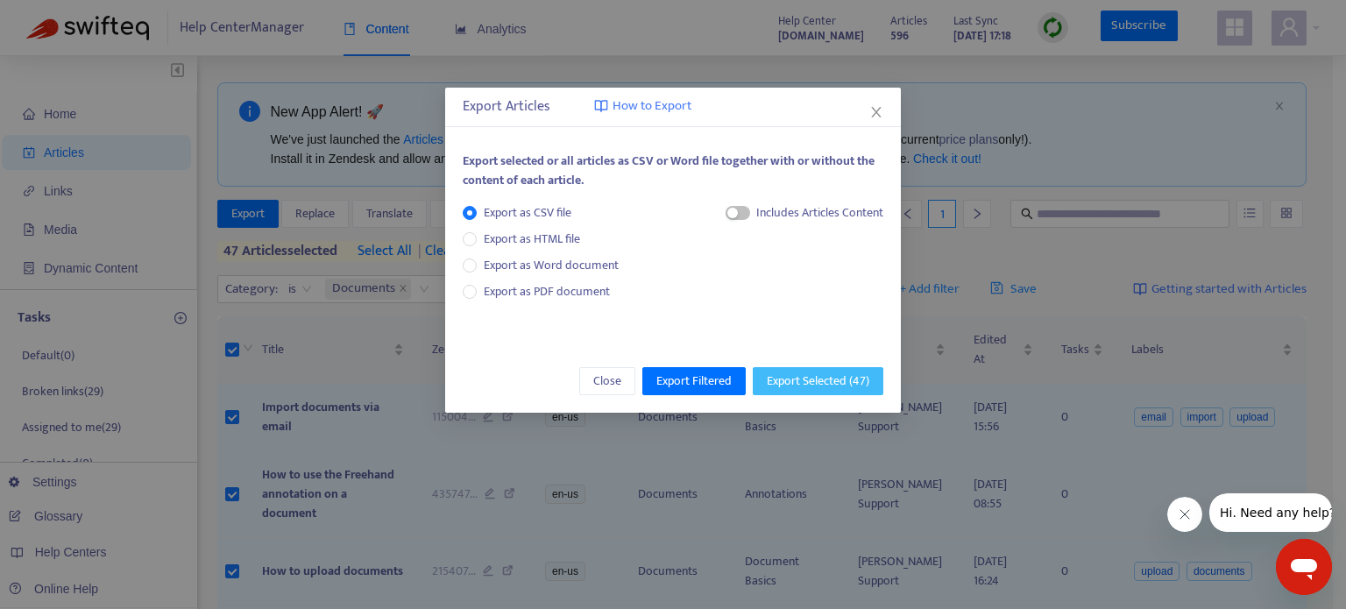
click at [803, 376] on span "Export Selected ( 47 )" at bounding box center [818, 380] width 103 height 19
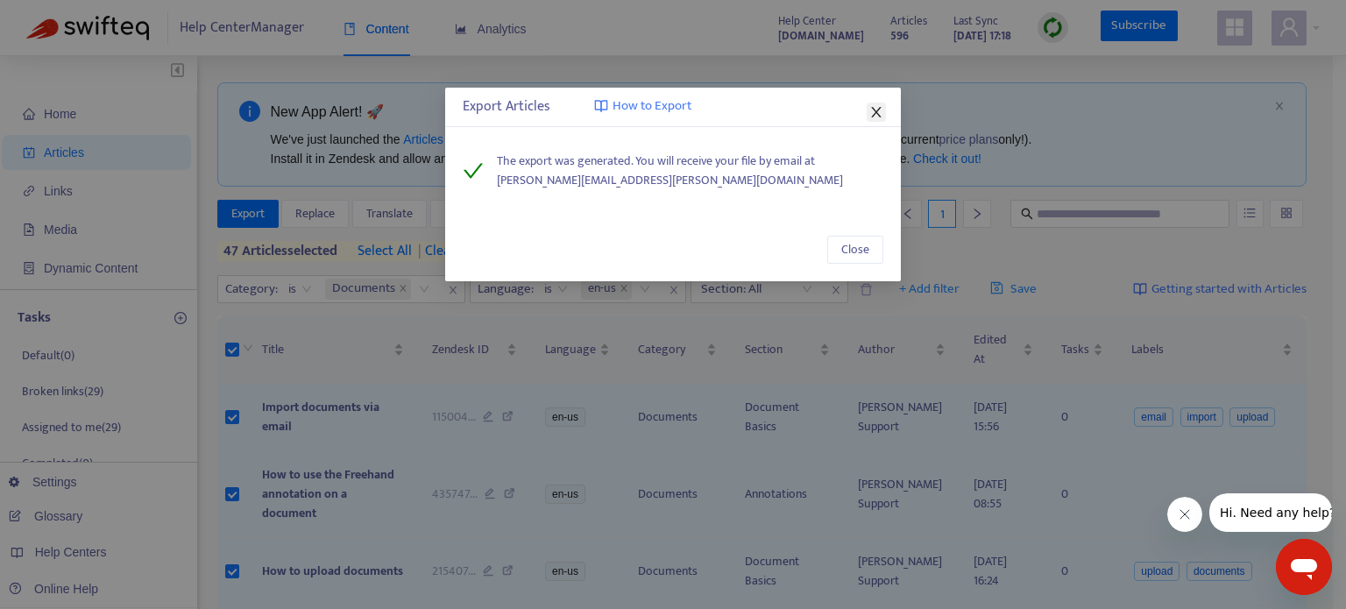
click at [877, 109] on icon "close" at bounding box center [876, 112] width 14 height 14
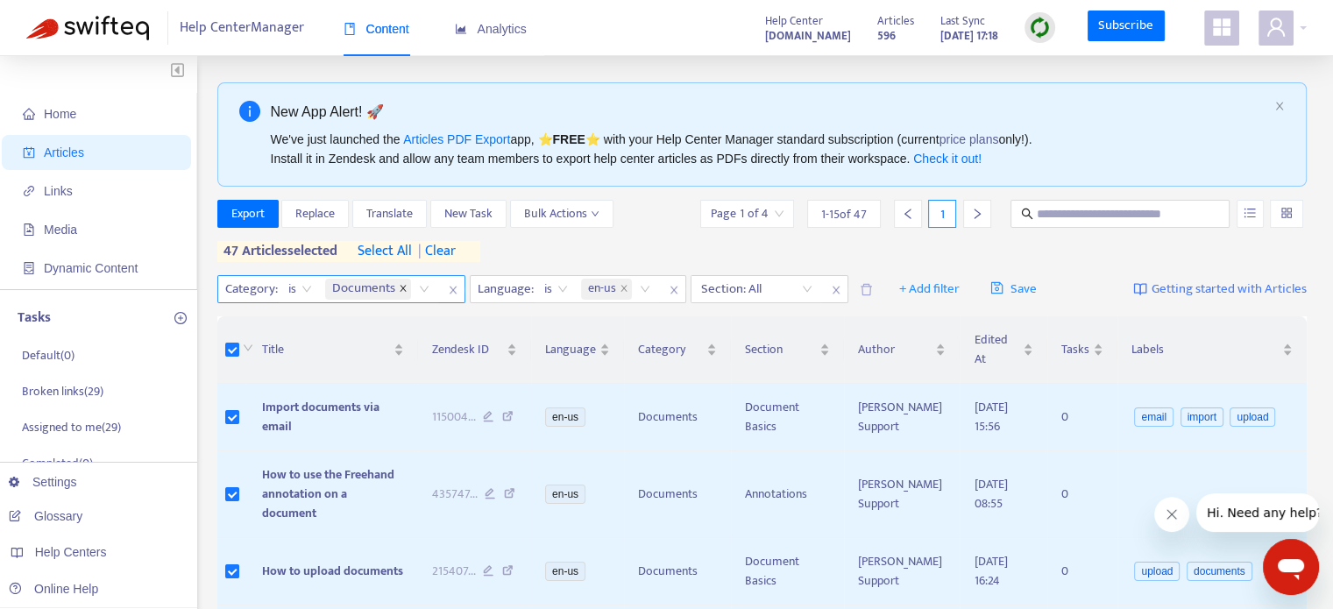
click at [400, 290] on icon "close" at bounding box center [403, 288] width 9 height 9
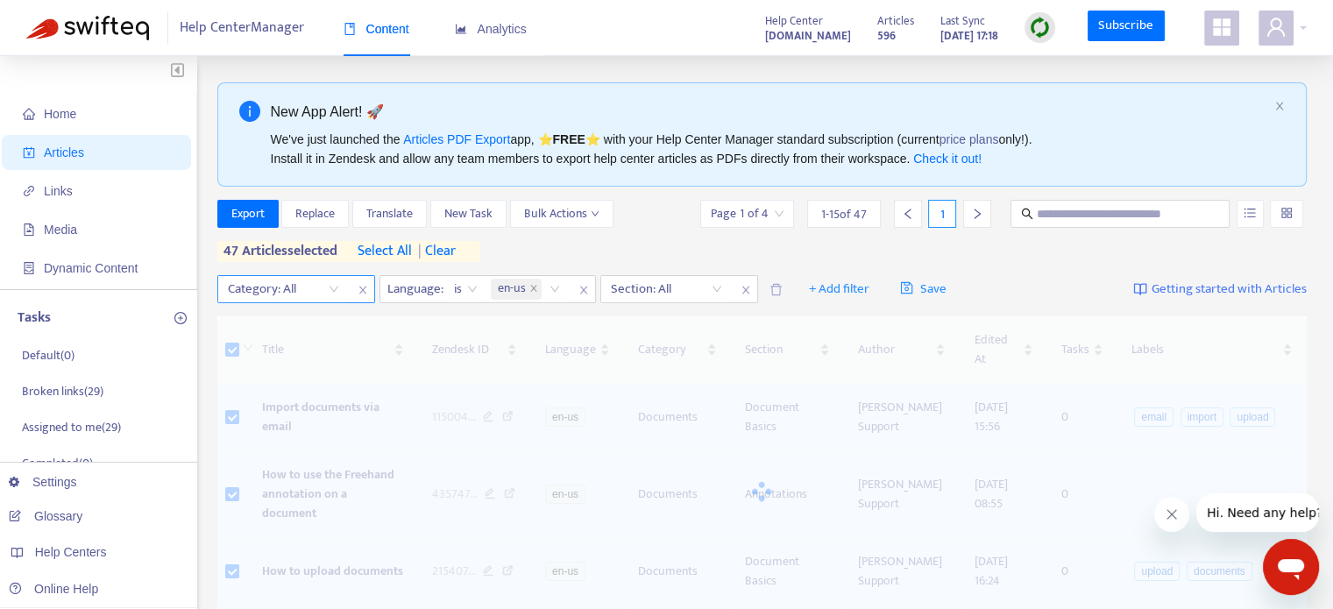
click at [446, 246] on span "| clear" at bounding box center [434, 251] width 44 height 21
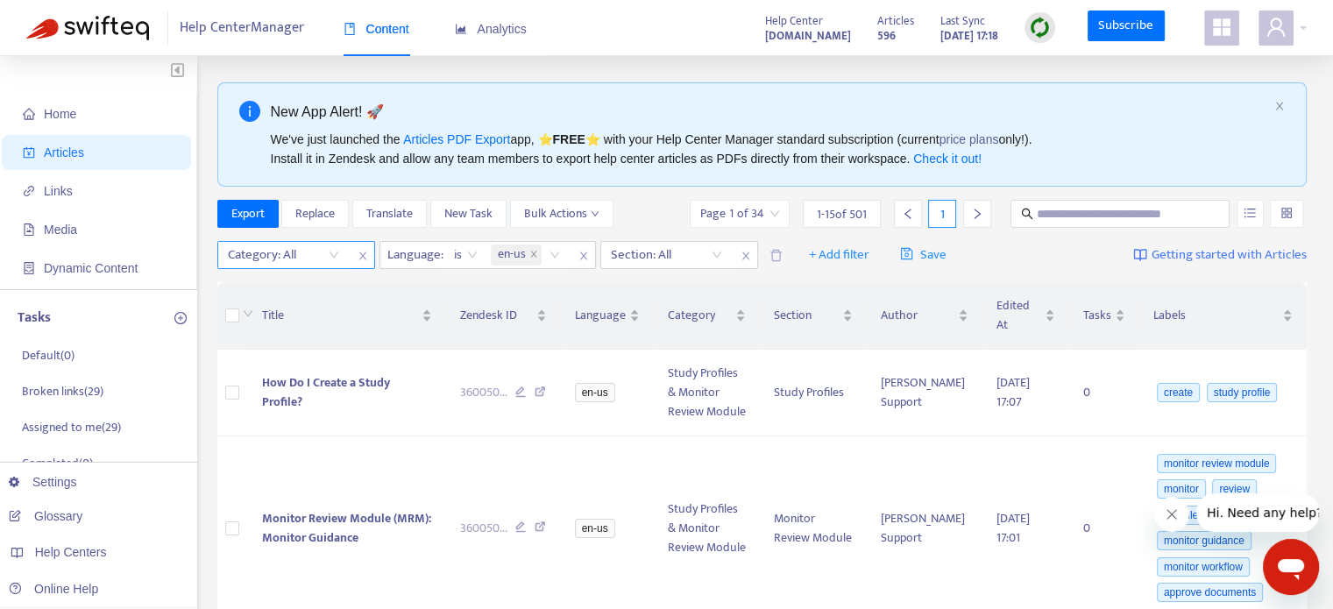
click at [327, 258] on div at bounding box center [275, 254] width 106 height 21
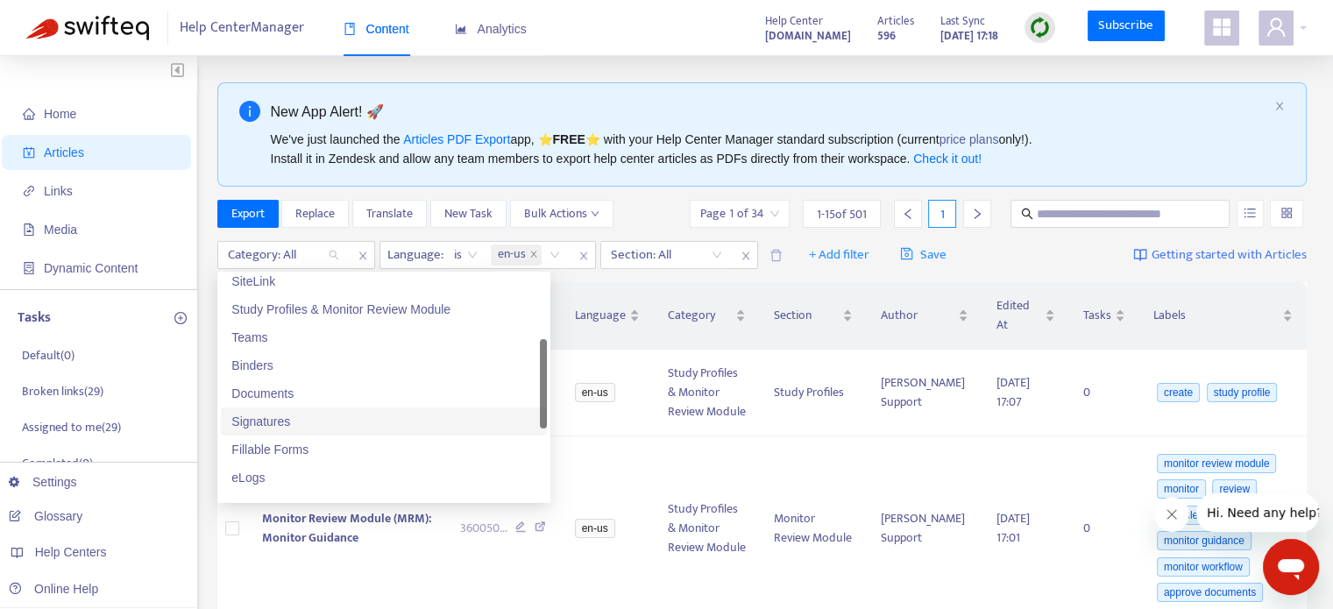
click at [319, 419] on div "Signatures" at bounding box center [383, 421] width 305 height 19
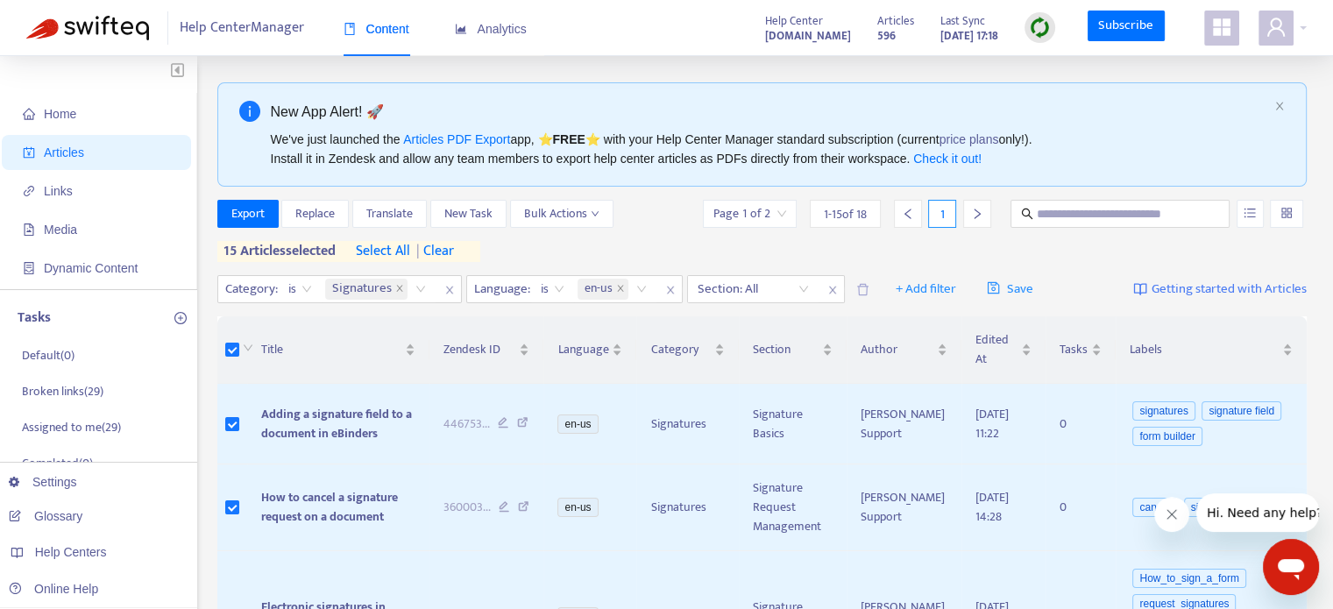
click at [389, 251] on span "select all" at bounding box center [383, 251] width 54 height 21
click at [258, 216] on span "Export" at bounding box center [247, 213] width 33 height 19
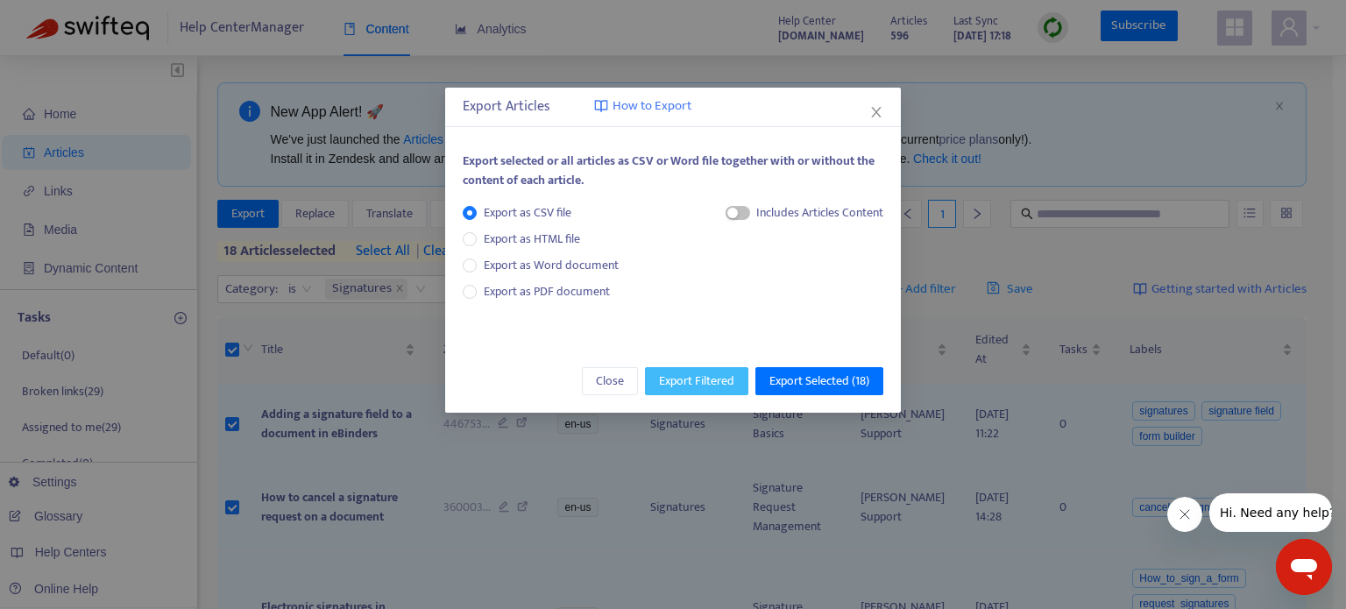
click at [730, 378] on span "Export Filtered" at bounding box center [696, 380] width 75 height 19
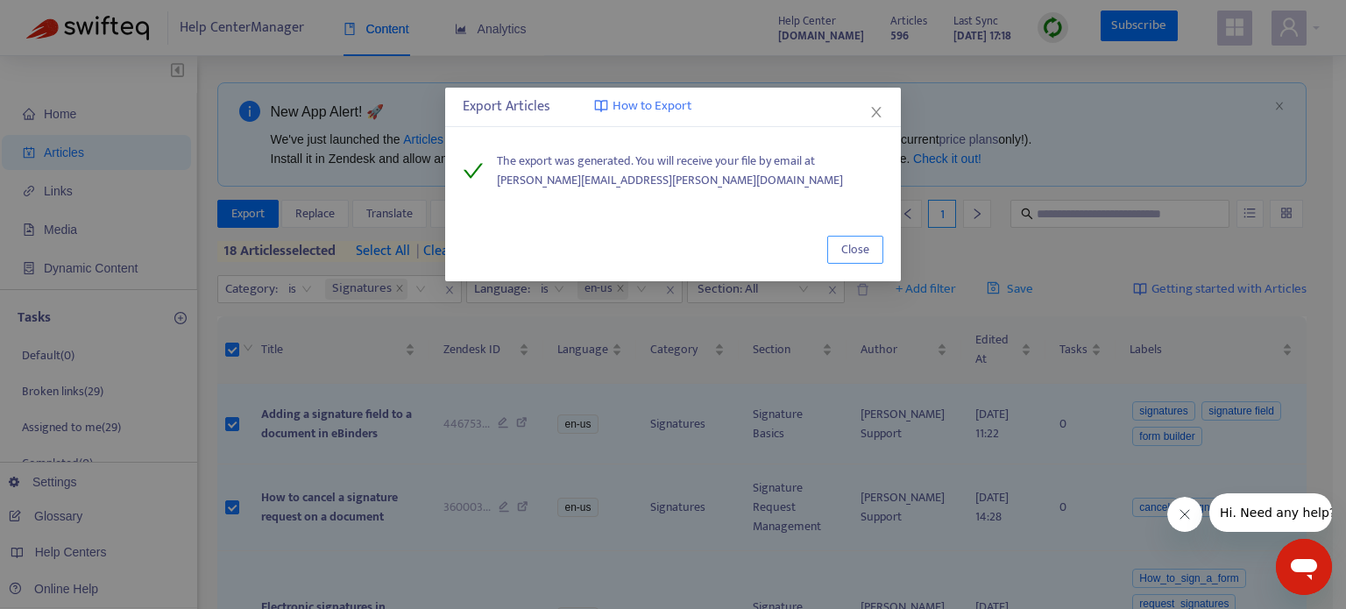
click at [850, 240] on span "Close" at bounding box center [855, 249] width 28 height 19
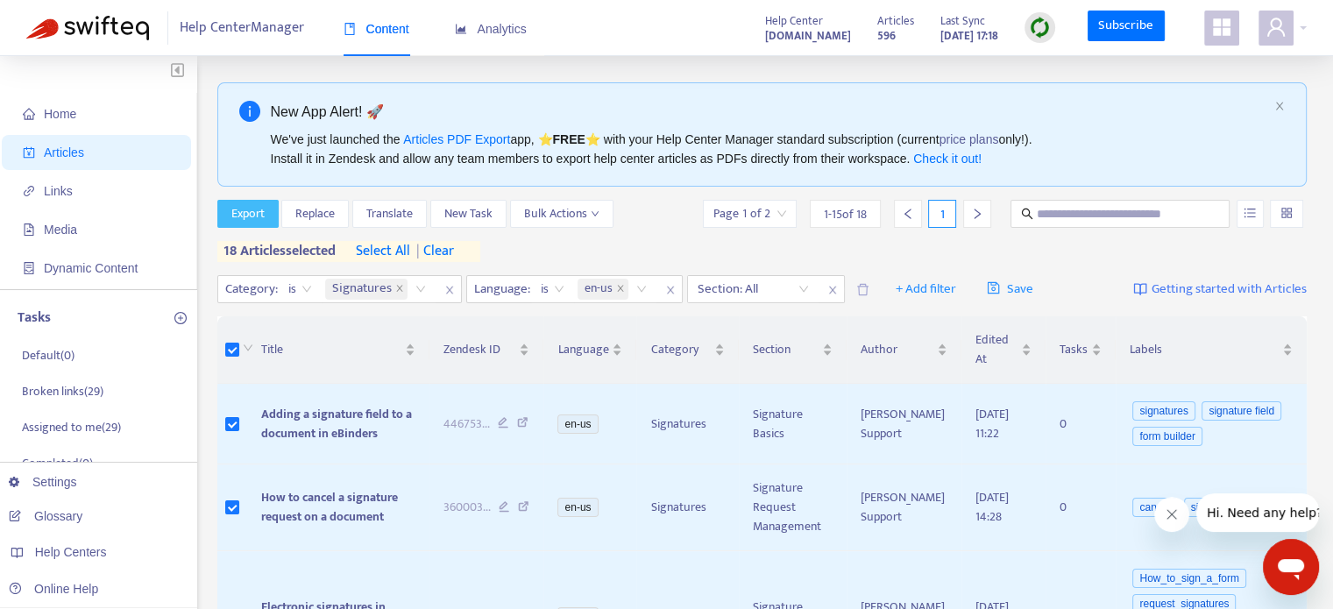
click at [250, 213] on span "Export" at bounding box center [247, 213] width 33 height 19
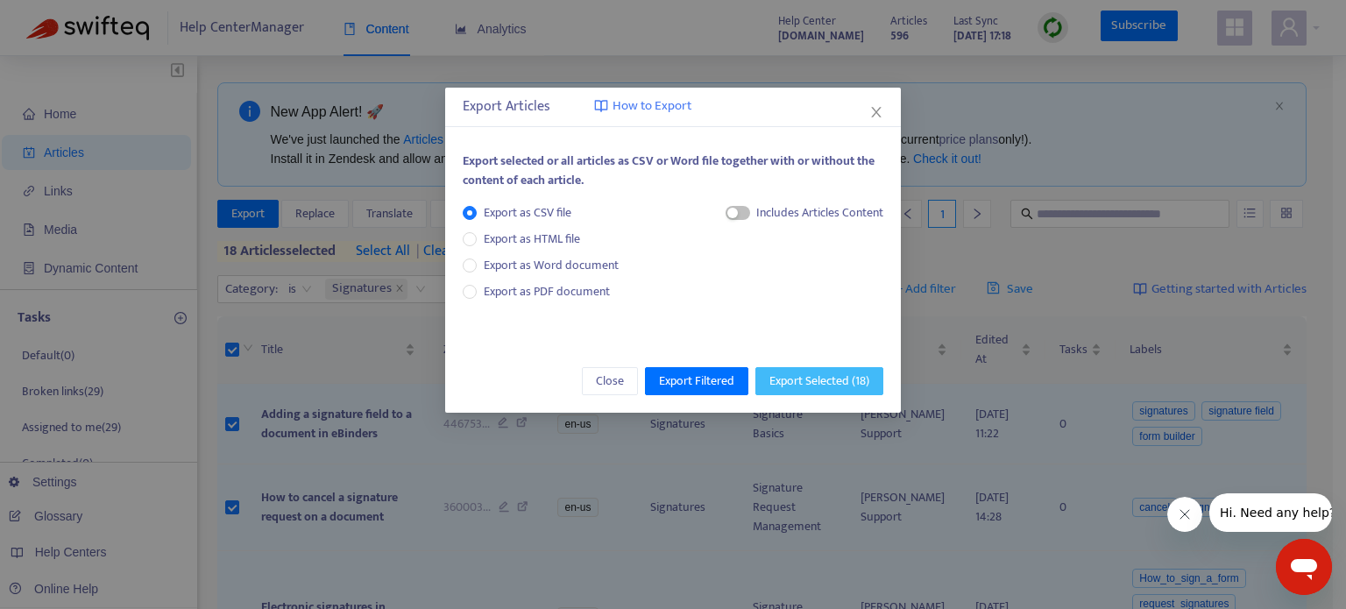
click at [795, 377] on span "Export Selected ( 18 )" at bounding box center [819, 380] width 100 height 19
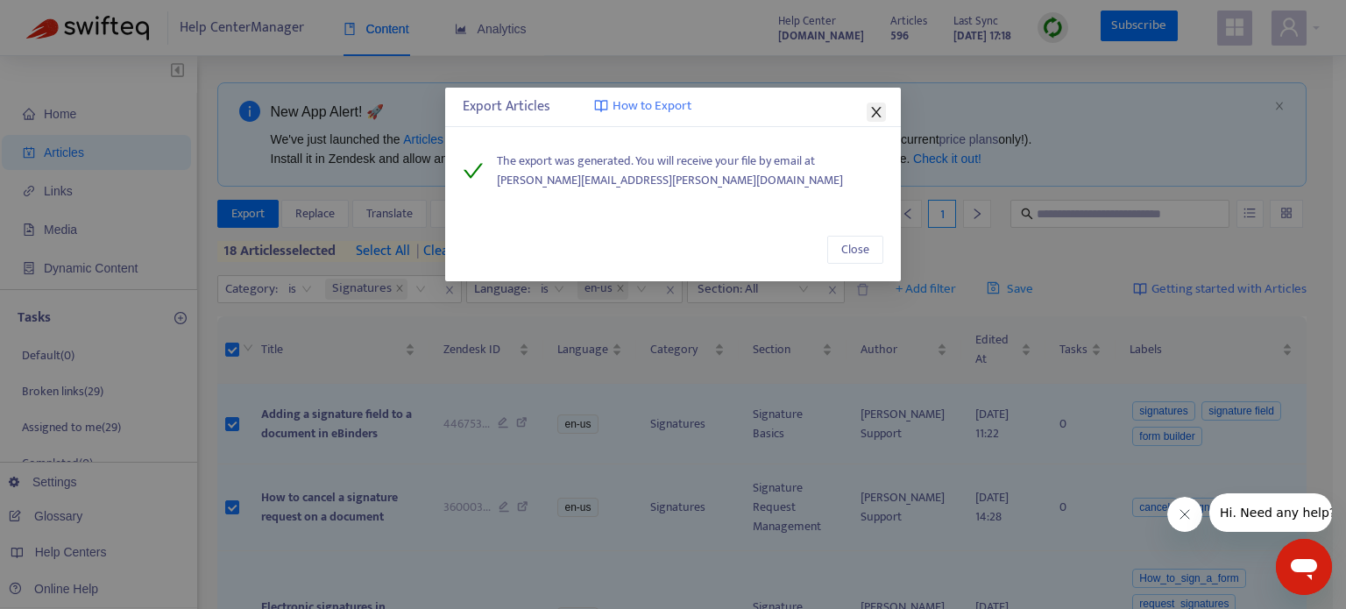
click at [869, 118] on icon "close" at bounding box center [876, 112] width 14 height 14
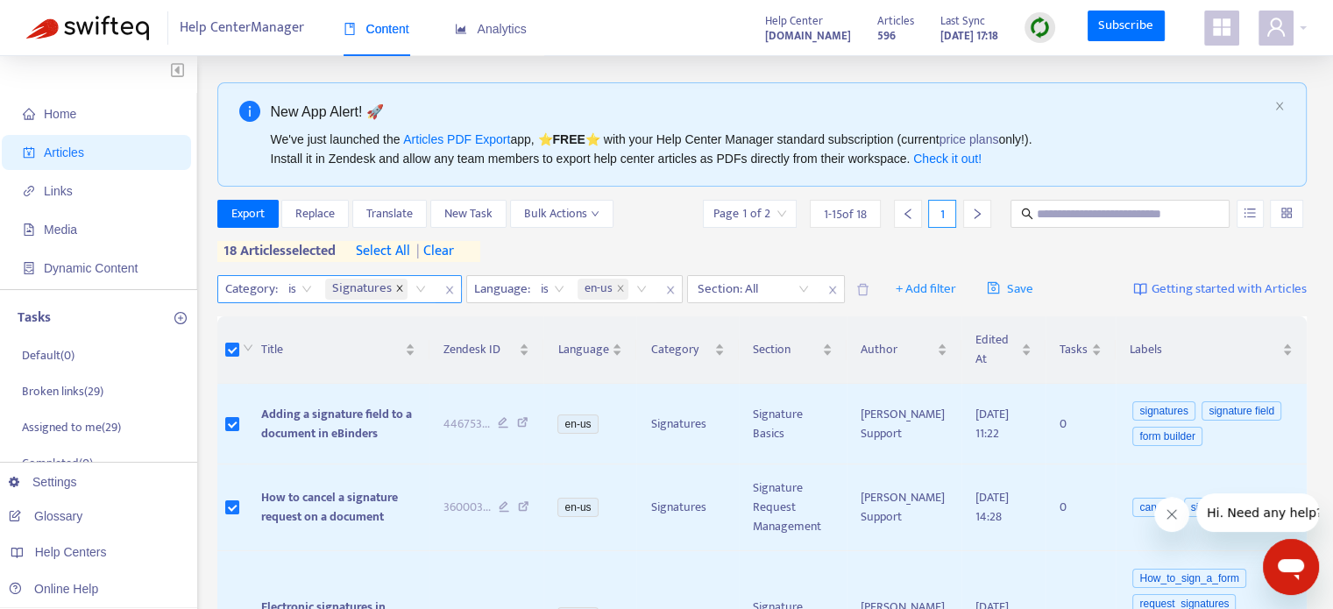
click at [395, 286] on icon "close" at bounding box center [399, 288] width 9 height 9
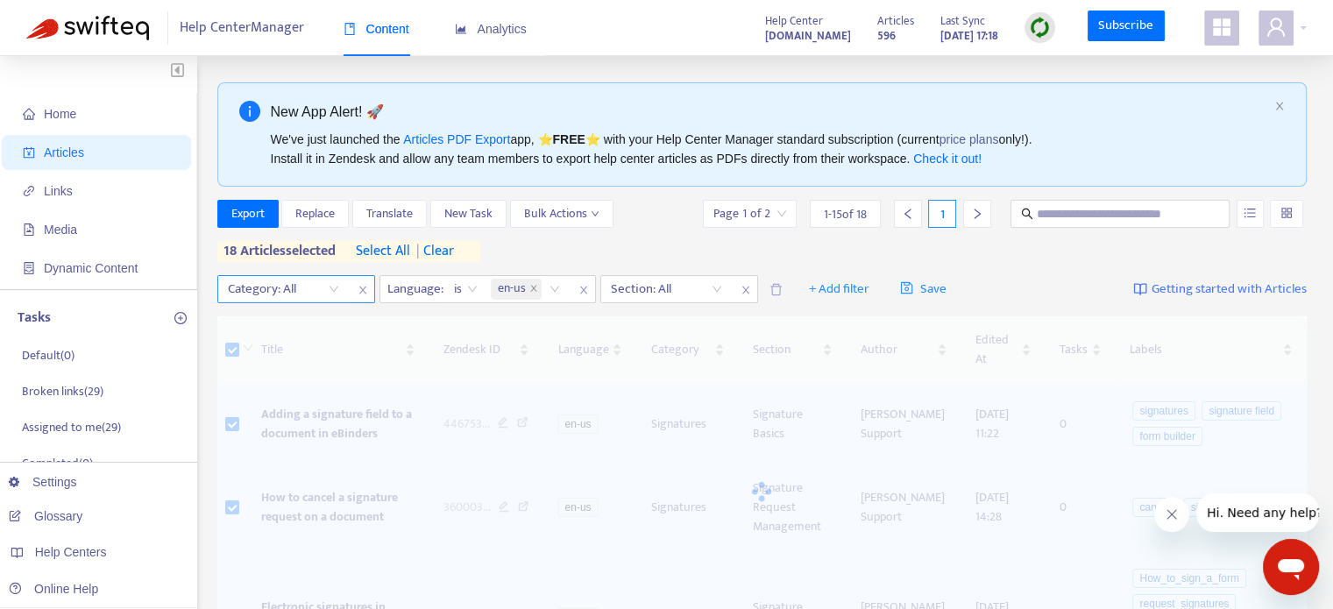
click at [325, 285] on div at bounding box center [275, 289] width 106 height 21
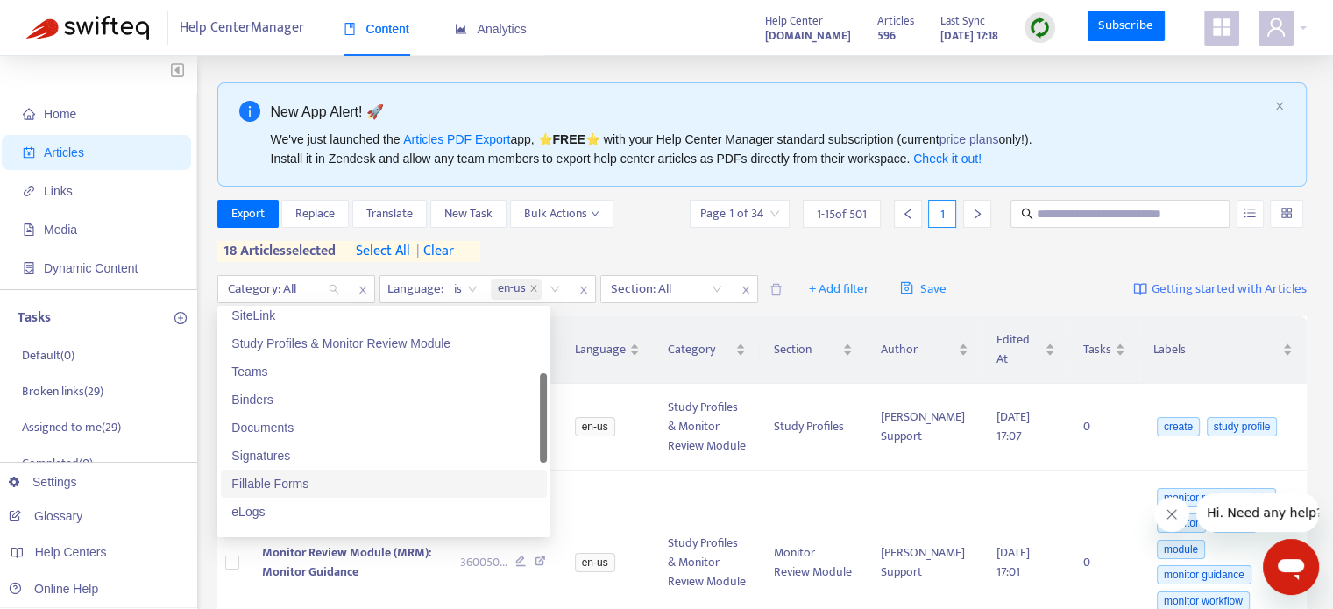
click at [285, 474] on div "Fillable Forms" at bounding box center [383, 483] width 305 height 19
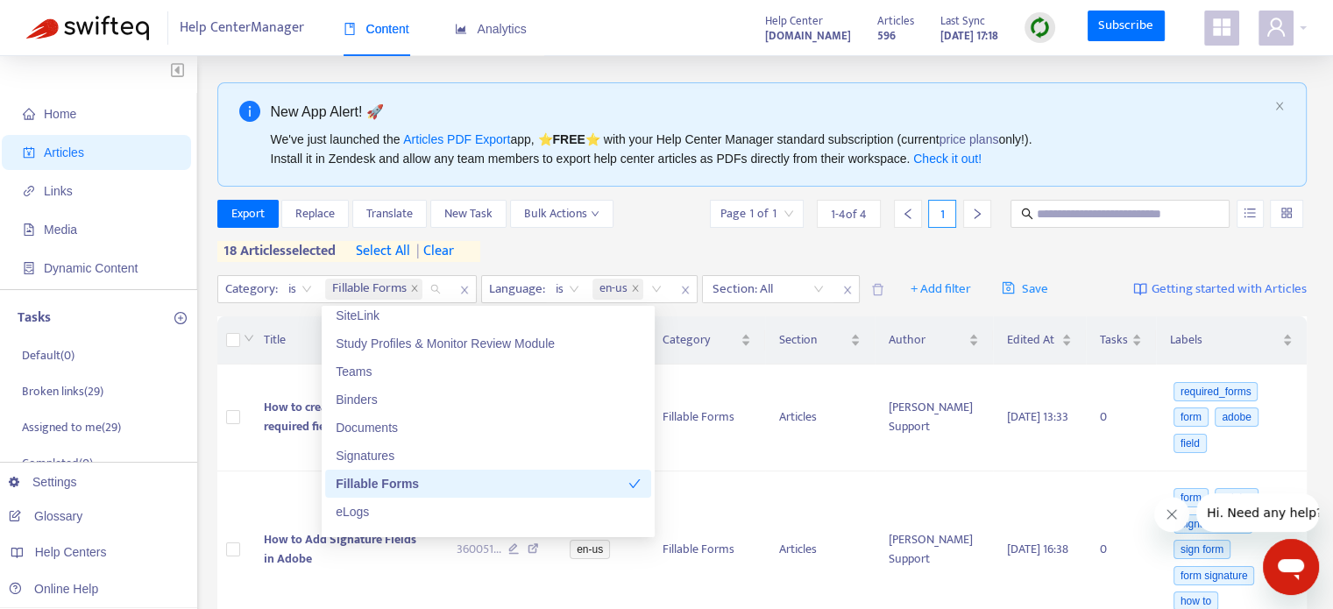
click at [438, 241] on span "| clear" at bounding box center [432, 251] width 44 height 21
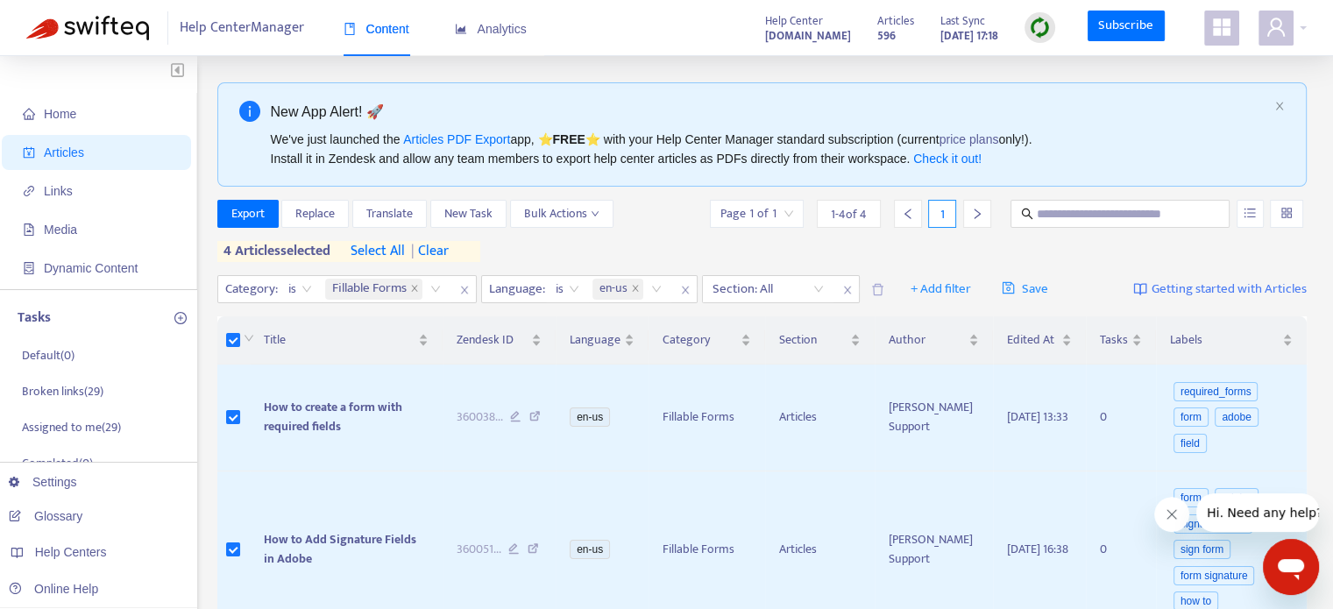
click at [352, 249] on div "4 articles selected select all | clear" at bounding box center [348, 251] width 263 height 21
click at [364, 249] on span "select all" at bounding box center [377, 251] width 54 height 21
click at [256, 209] on span "Export" at bounding box center [247, 213] width 33 height 19
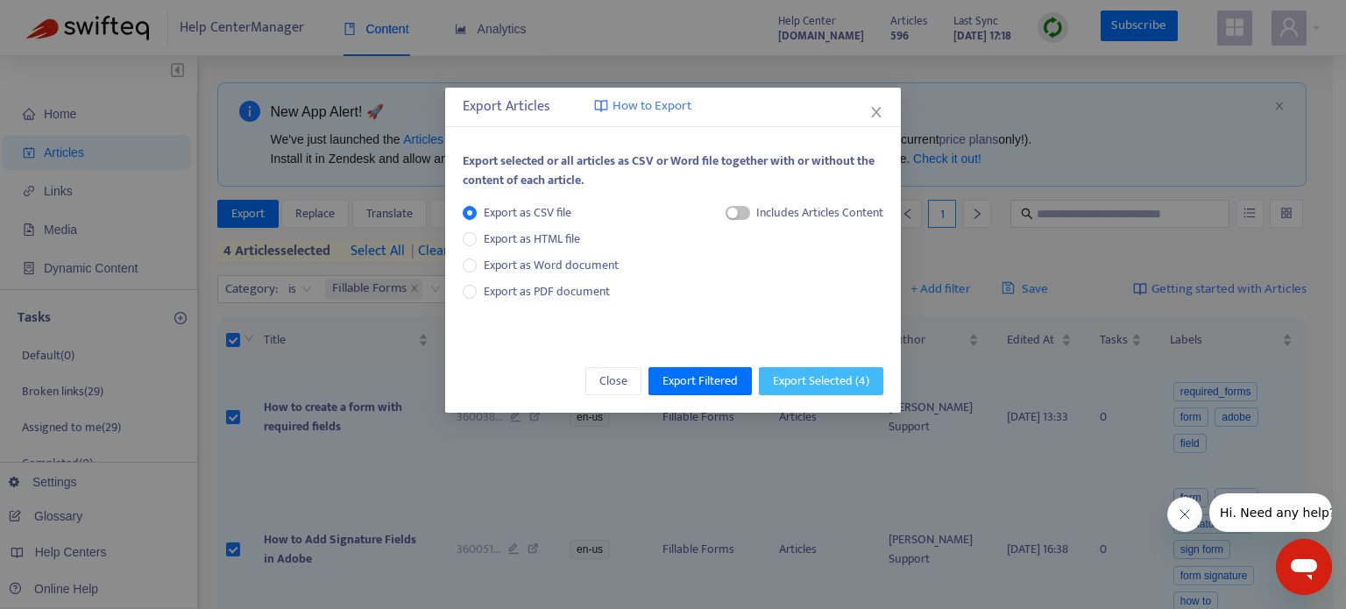
click at [875, 377] on button "Export Selected ( 4 )" at bounding box center [821, 381] width 124 height 28
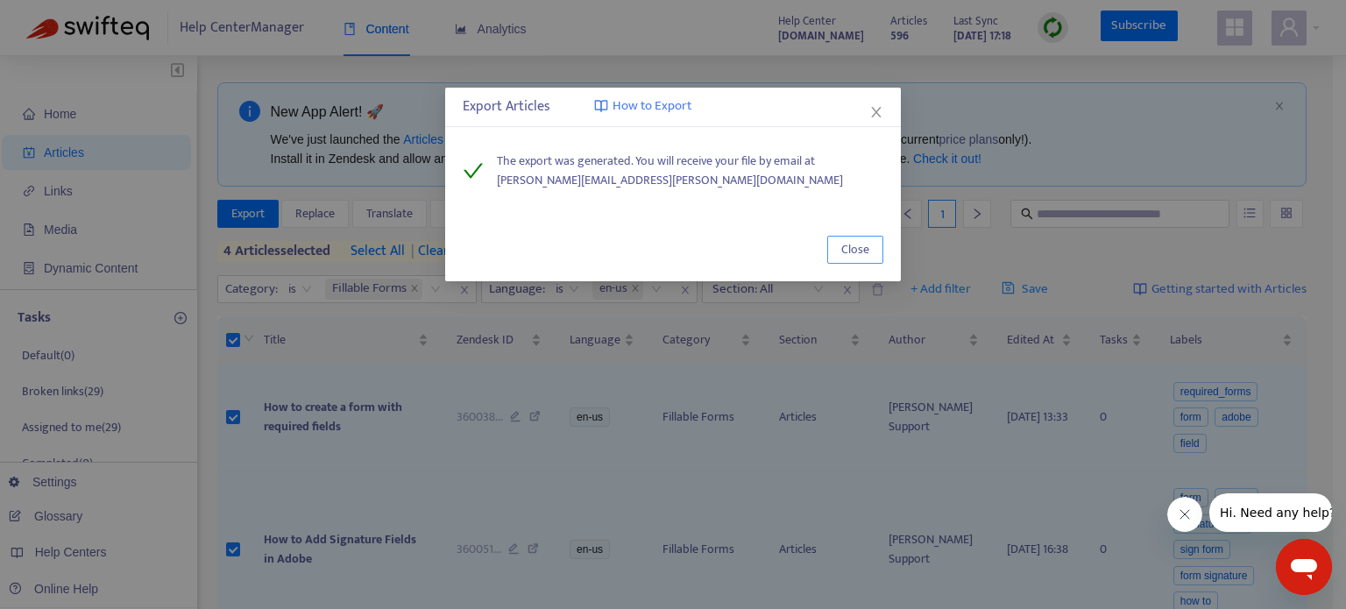
click at [876, 255] on button "Close" at bounding box center [855, 250] width 56 height 28
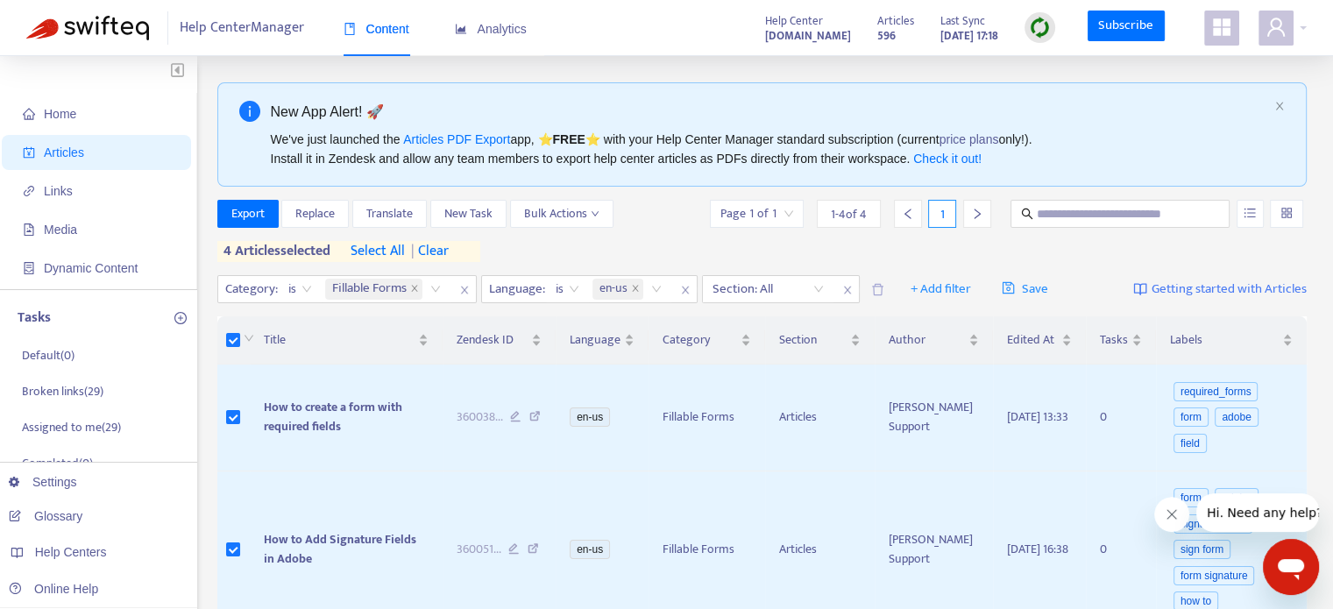
click at [428, 246] on span "| clear" at bounding box center [427, 251] width 44 height 21
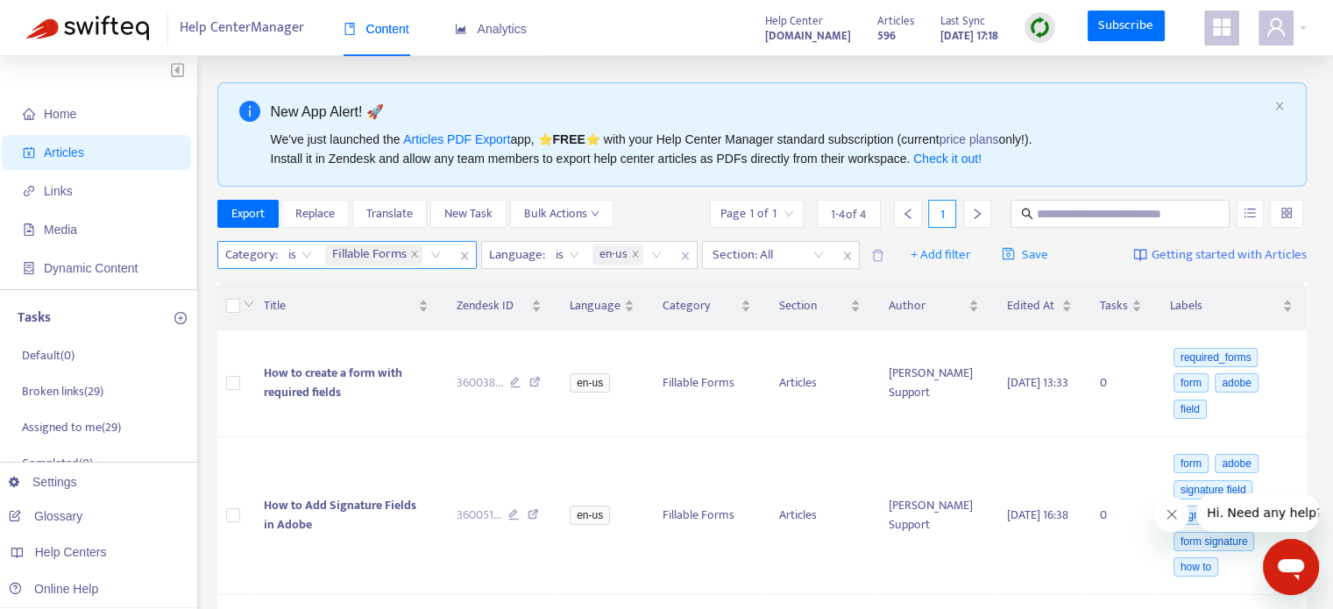
click at [370, 250] on span "Fillable Forms" at bounding box center [369, 254] width 74 height 21
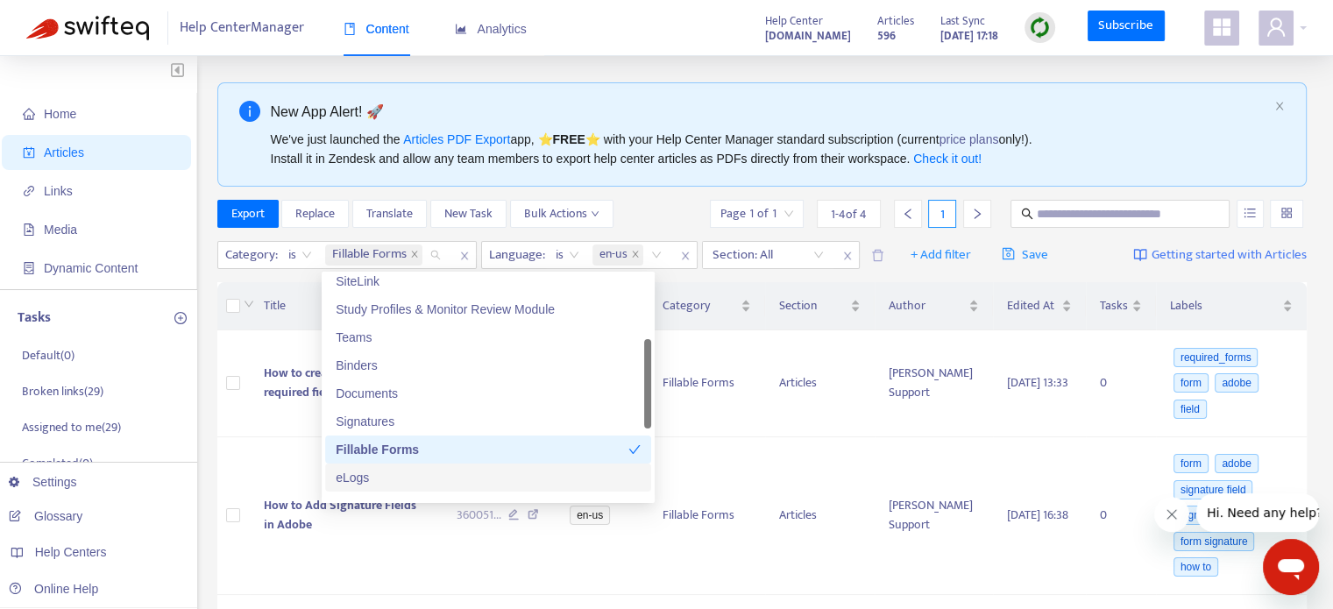
click at [383, 475] on div "eLogs" at bounding box center [488, 477] width 305 height 19
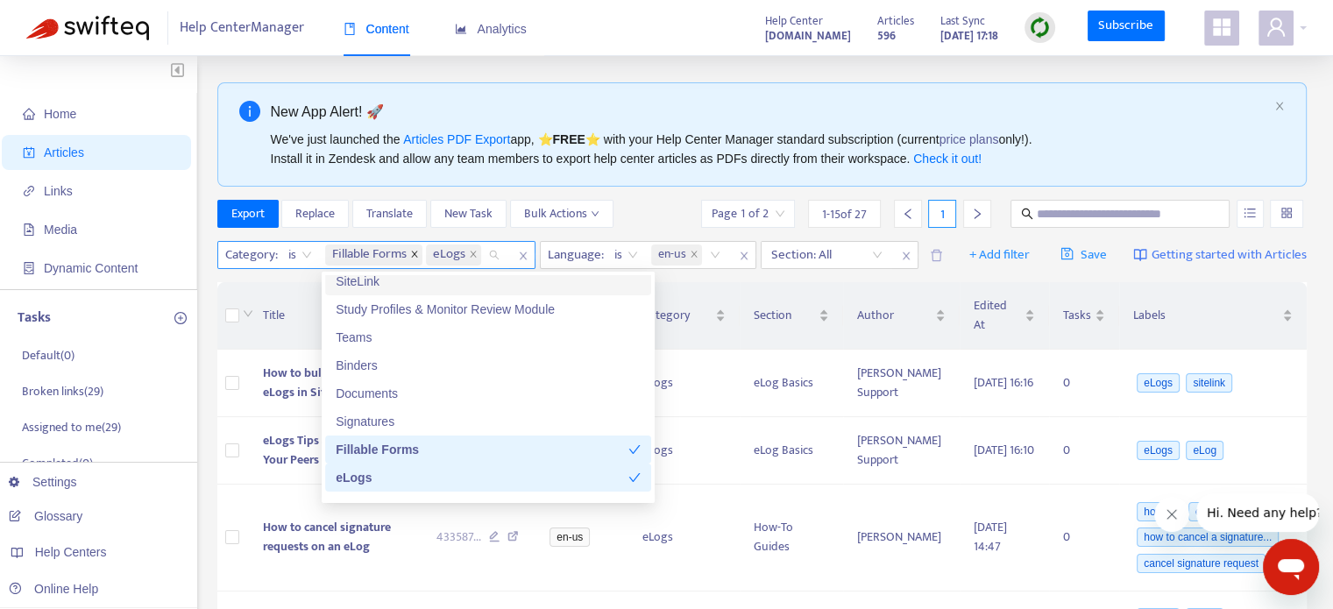
click at [416, 244] on span at bounding box center [414, 254] width 9 height 21
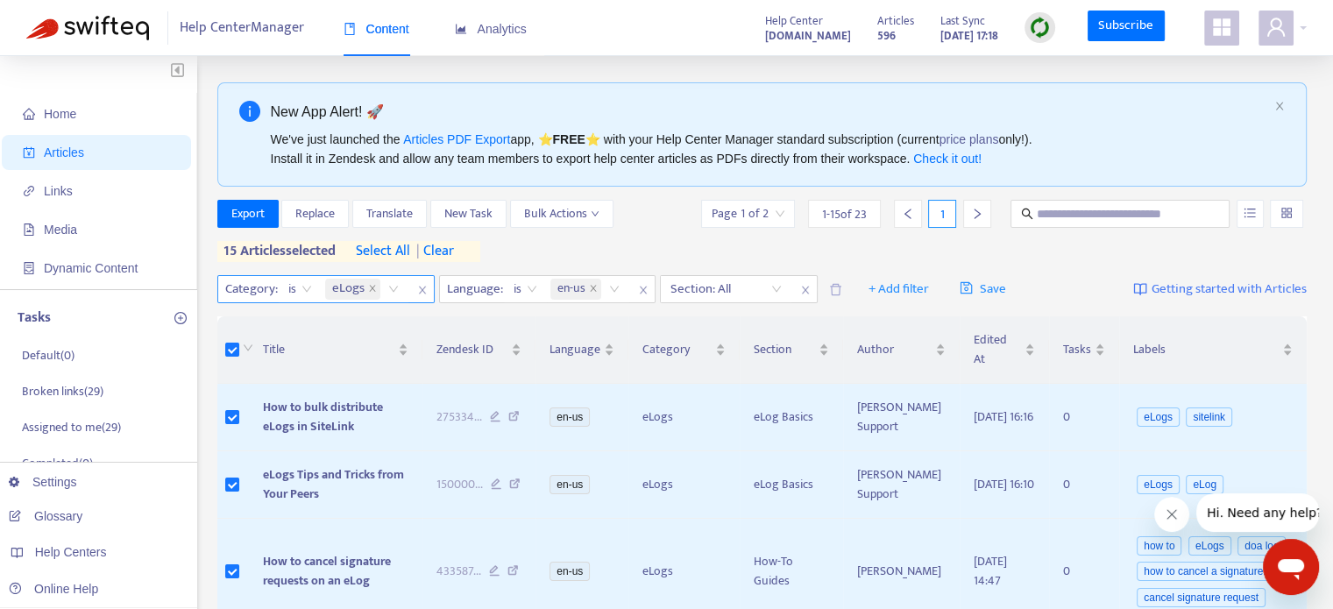
click at [387, 253] on span "select all" at bounding box center [383, 251] width 54 height 21
click at [264, 218] on span "Export" at bounding box center [247, 213] width 33 height 19
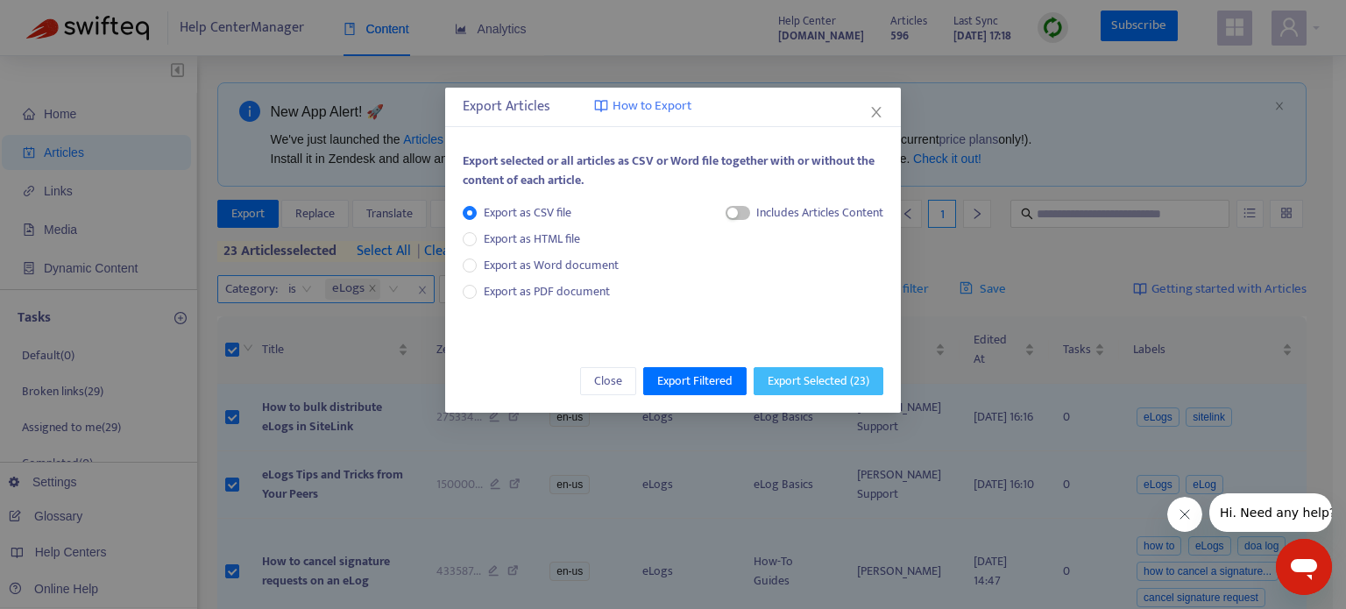
click at [804, 378] on span "Export Selected ( 23 )" at bounding box center [818, 380] width 102 height 19
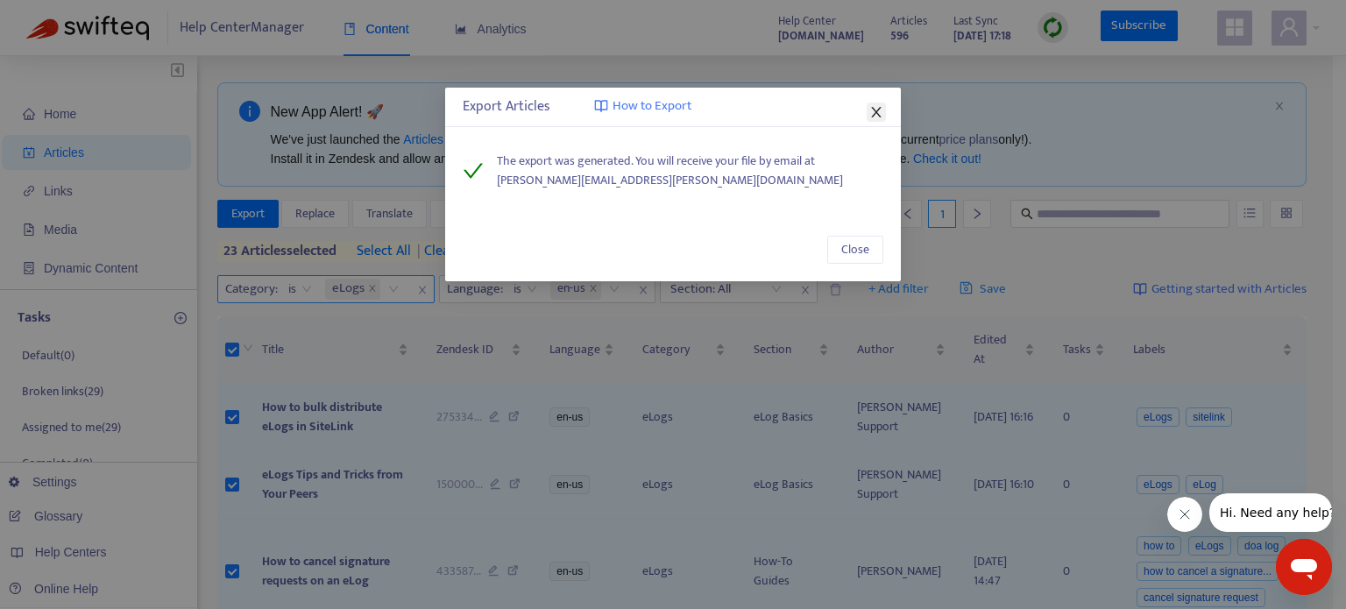
click at [876, 115] on icon "close" at bounding box center [876, 112] width 14 height 14
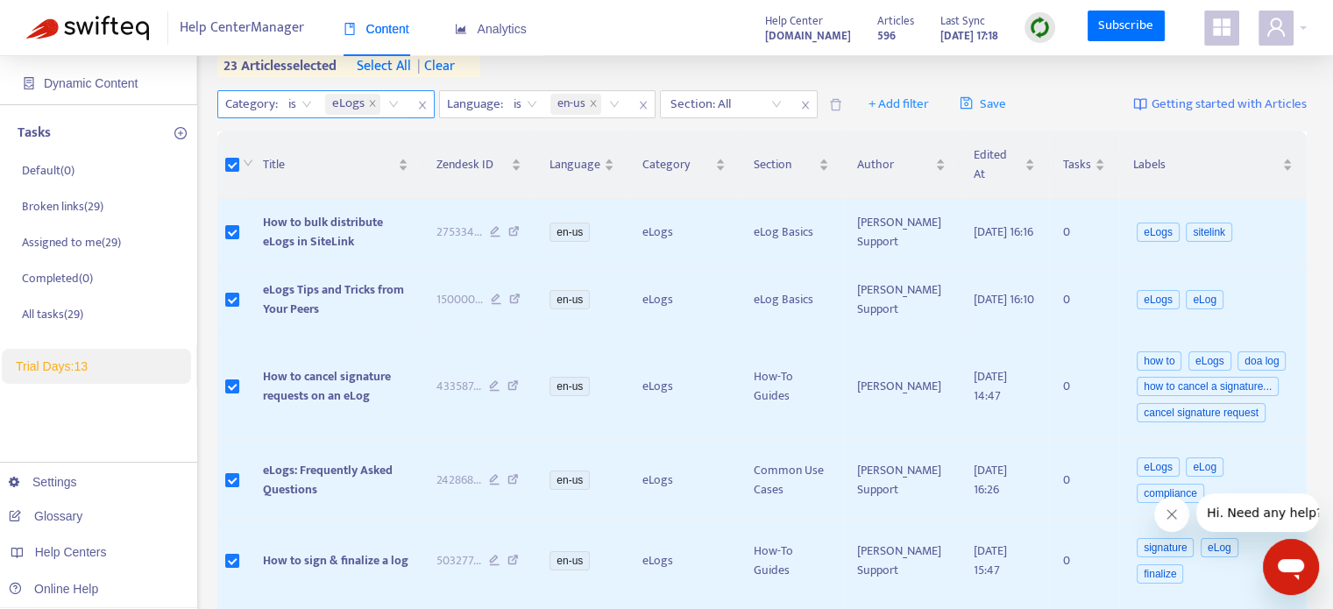
scroll to position [204, 0]
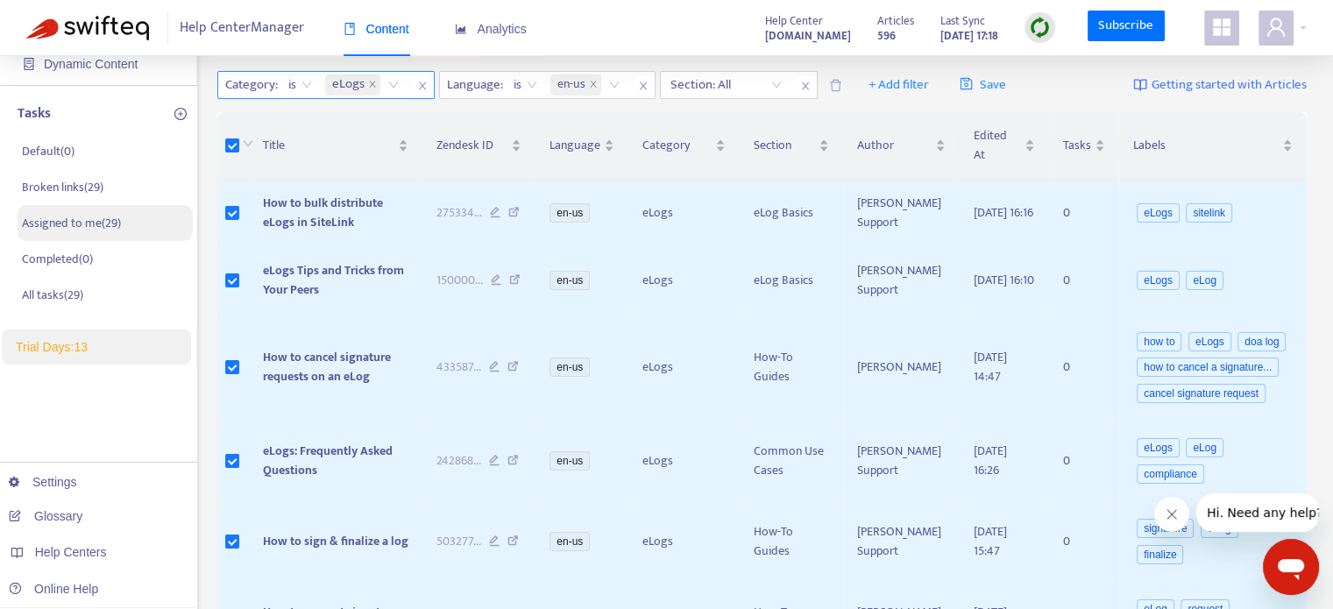
click at [127, 221] on li "Assigned to me ( 29 )" at bounding box center [105, 223] width 175 height 36
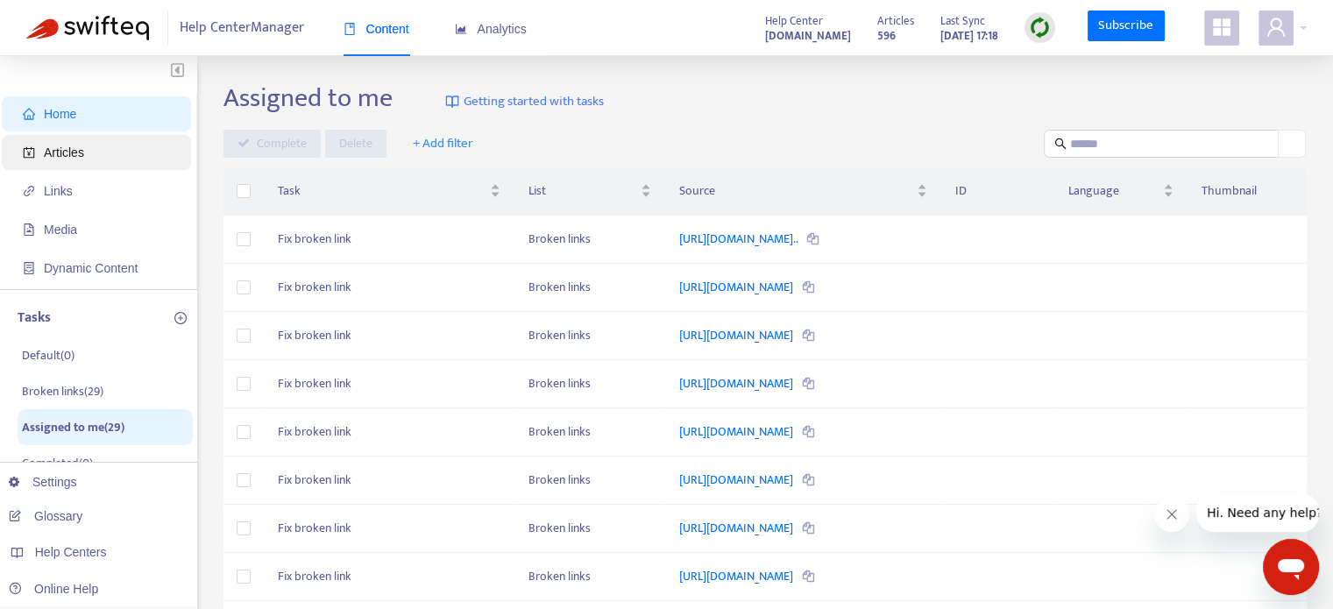
click at [124, 159] on span "Articles" at bounding box center [100, 152] width 154 height 35
